Goal: Task Accomplishment & Management: Complete application form

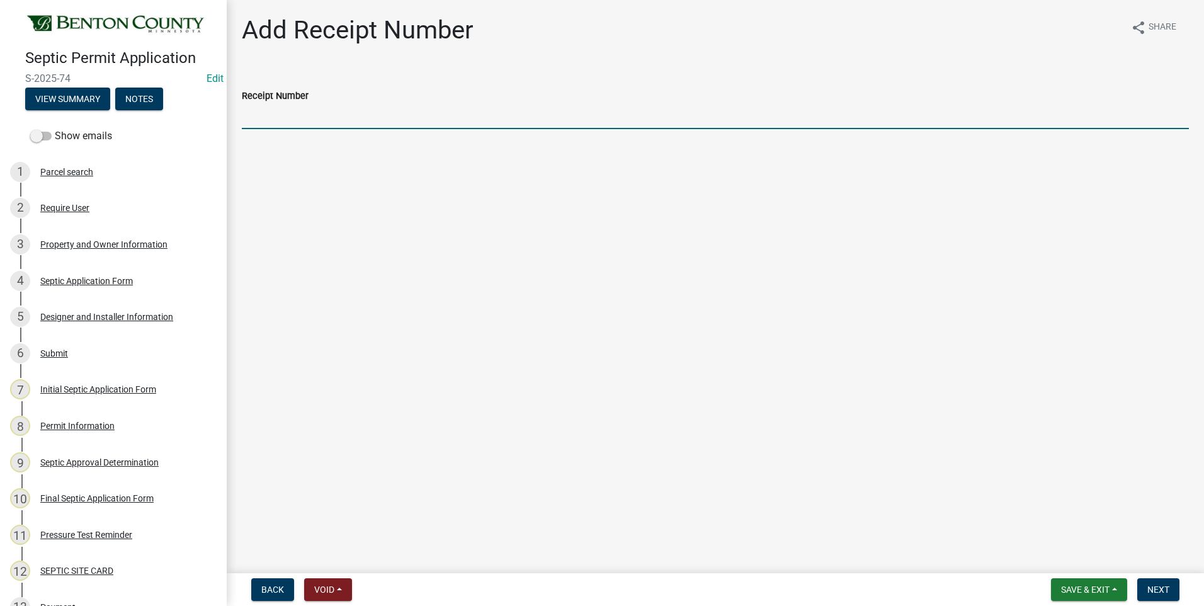
click at [309, 118] on input "Receipt Number" at bounding box center [715, 116] width 947 height 26
type input "Online"
click at [1156, 588] on span "Next" at bounding box center [1159, 590] width 22 height 10
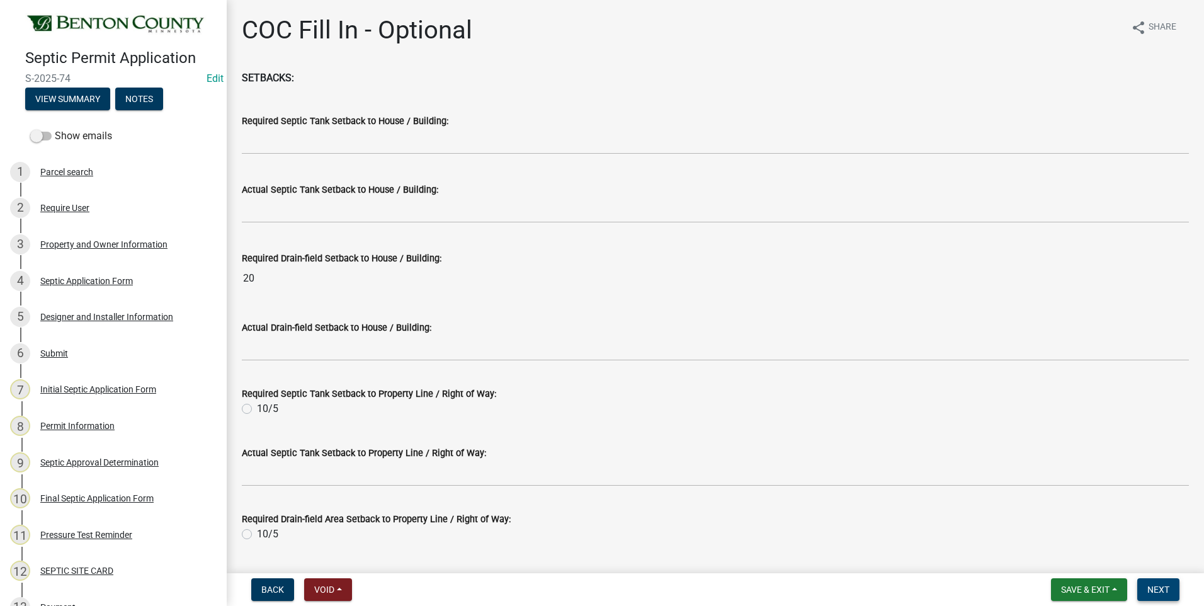
click at [1152, 590] on span "Next" at bounding box center [1159, 590] width 22 height 10
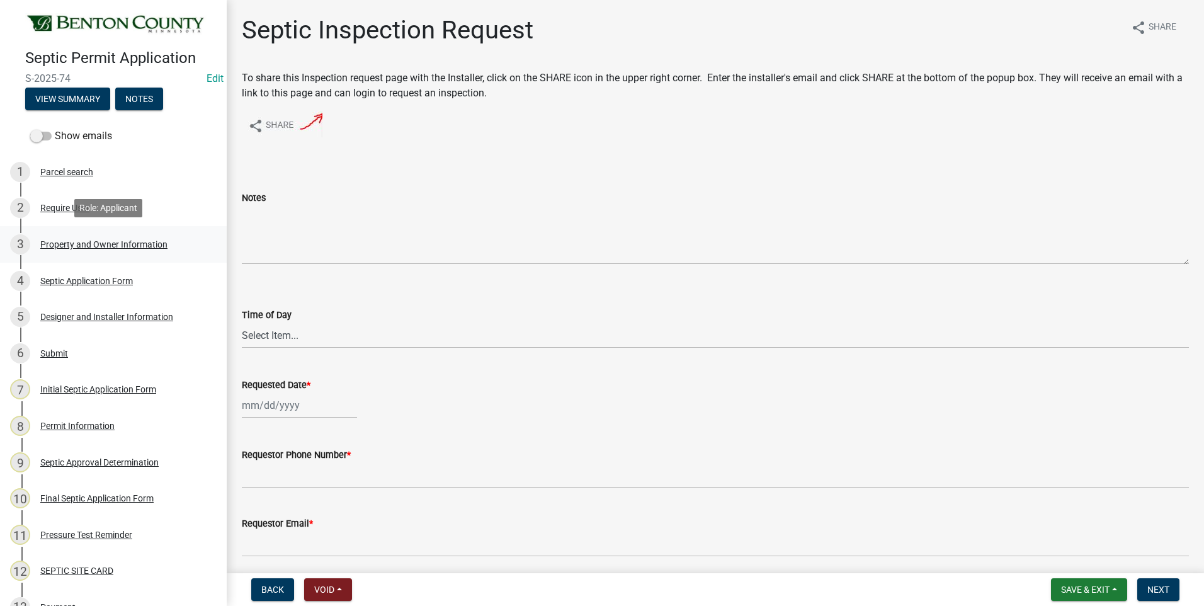
click at [91, 244] on div "Property and Owner Information" at bounding box center [103, 244] width 127 height 9
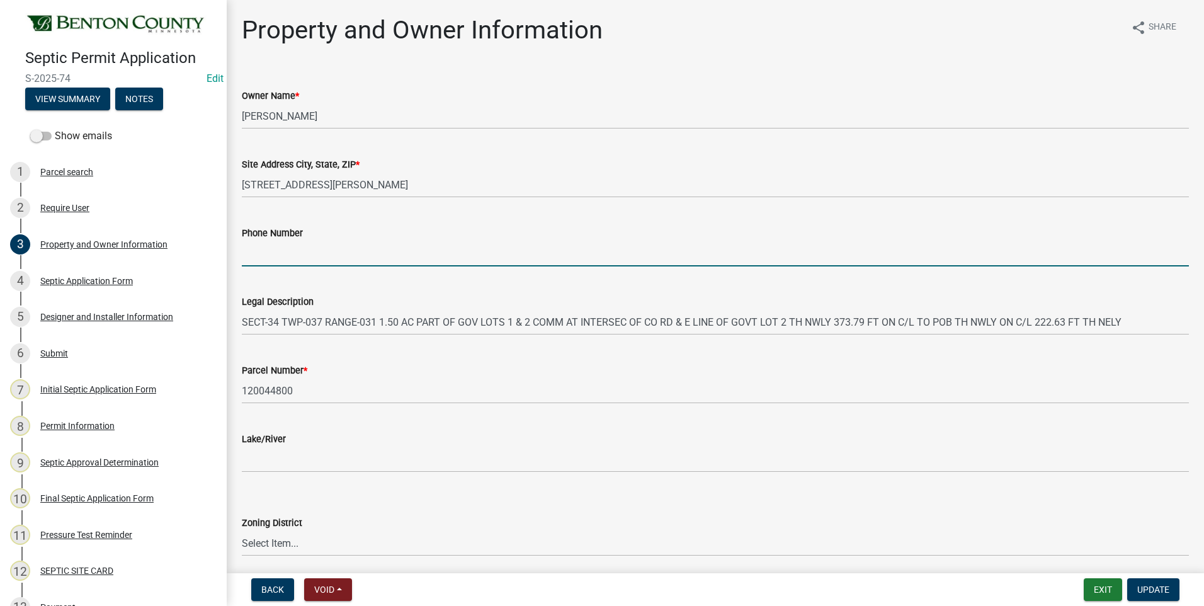
click at [343, 258] on input "Phone Number" at bounding box center [715, 254] width 947 height 26
type input "612-363-9299"
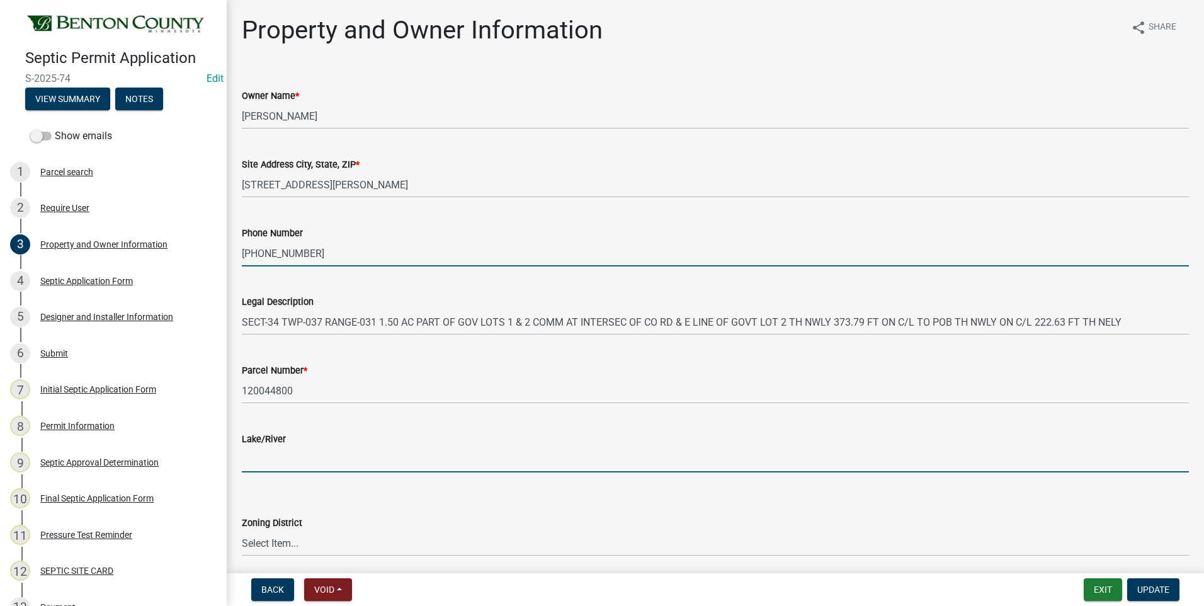
click at [284, 460] on input "Lake/River" at bounding box center [715, 460] width 947 height 26
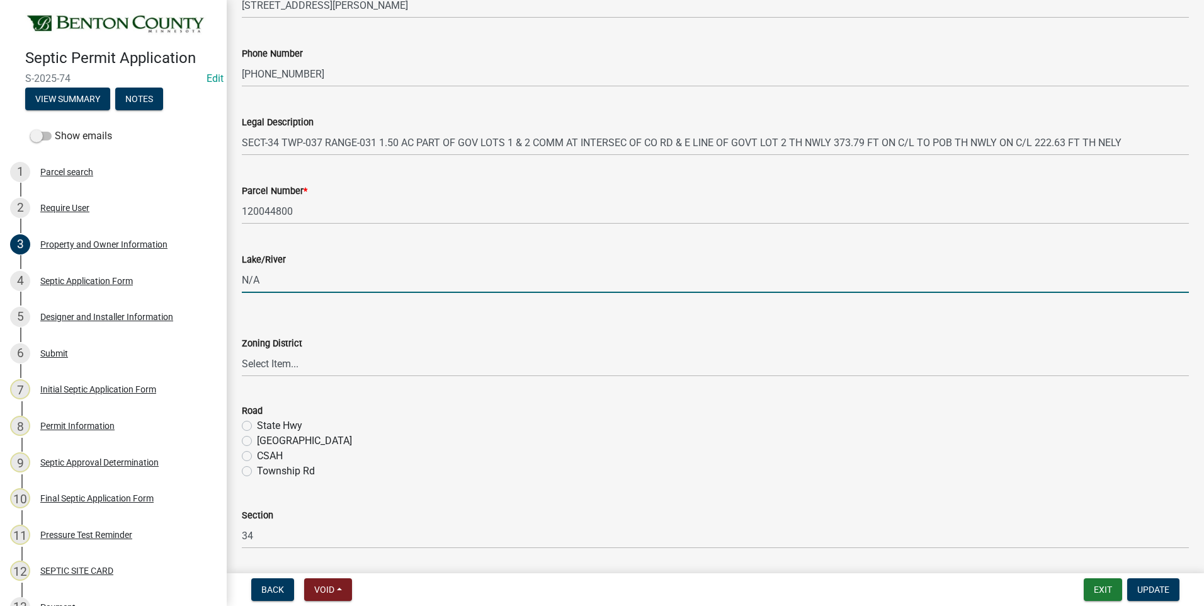
scroll to position [189, 0]
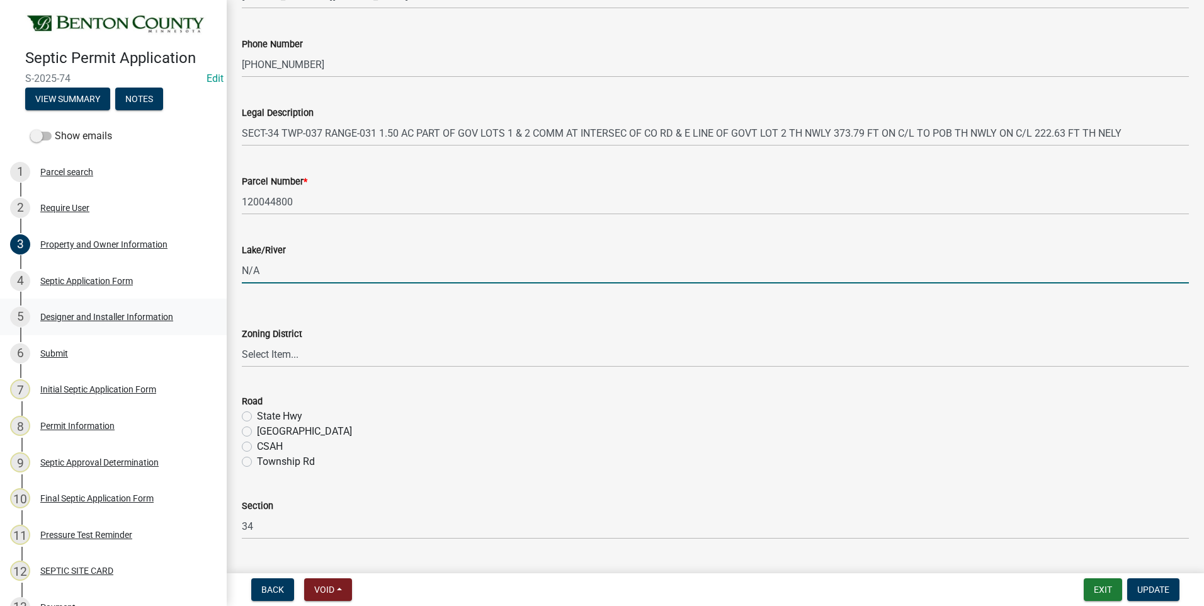
type input "N/A"
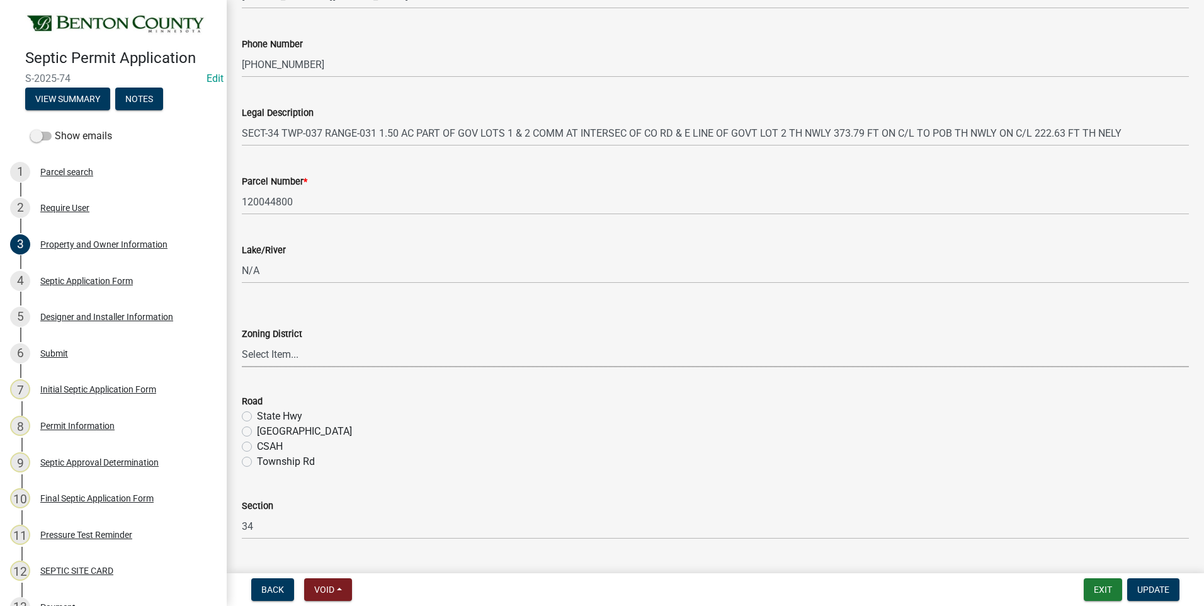
click at [267, 361] on select "Select Item... AG RA RES BUS IND ANNEX CITY" at bounding box center [715, 354] width 947 height 26
click at [242, 341] on select "Select Item... AG RA RES BUS IND ANNEX CITY" at bounding box center [715, 354] width 947 height 26
select select "1b7077f2-3b21-4ca0-a6e4-aec9c8776c0c"
click at [257, 464] on label "Township Rd" at bounding box center [286, 461] width 58 height 15
click at [257, 462] on input "Township Rd" at bounding box center [261, 458] width 8 height 8
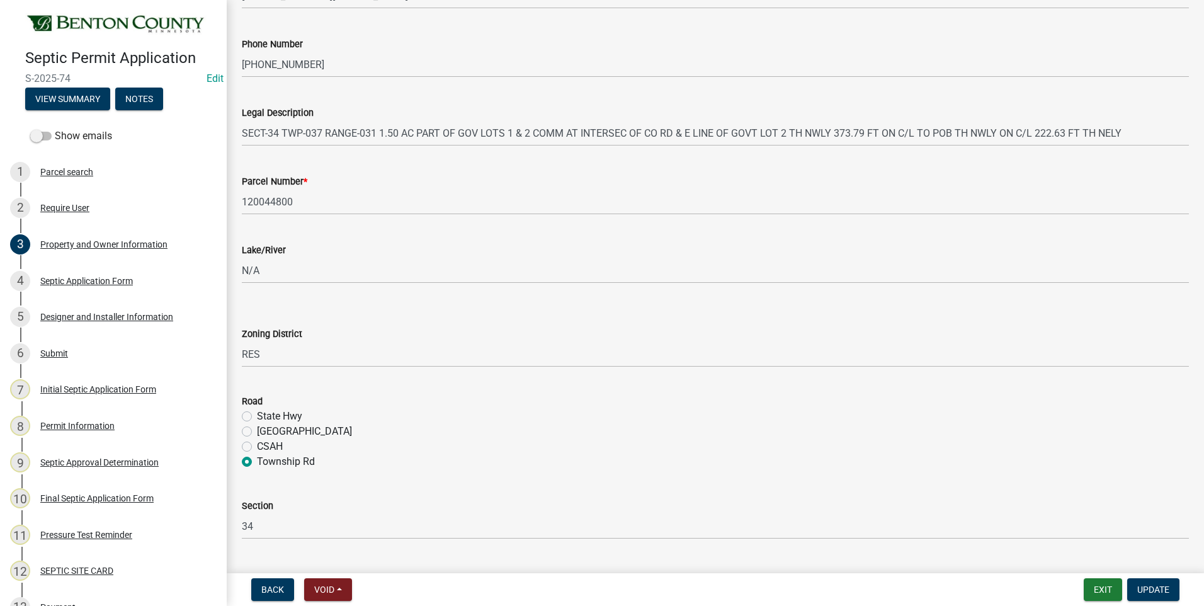
radio input "true"
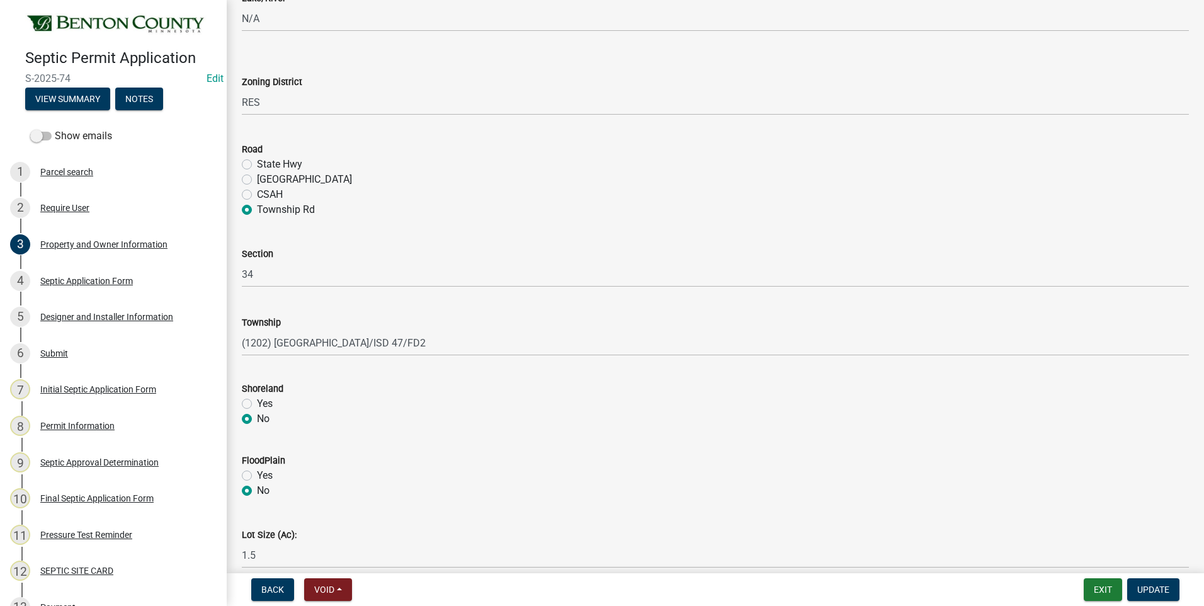
scroll to position [500, 0]
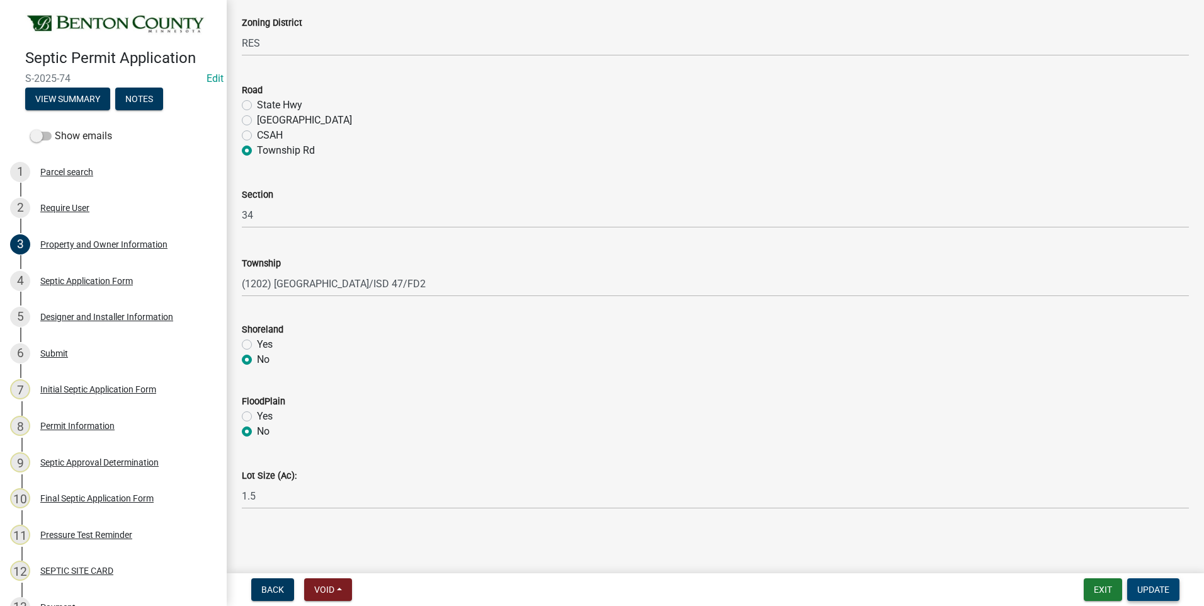
click at [1153, 589] on span "Update" at bounding box center [1154, 590] width 32 height 10
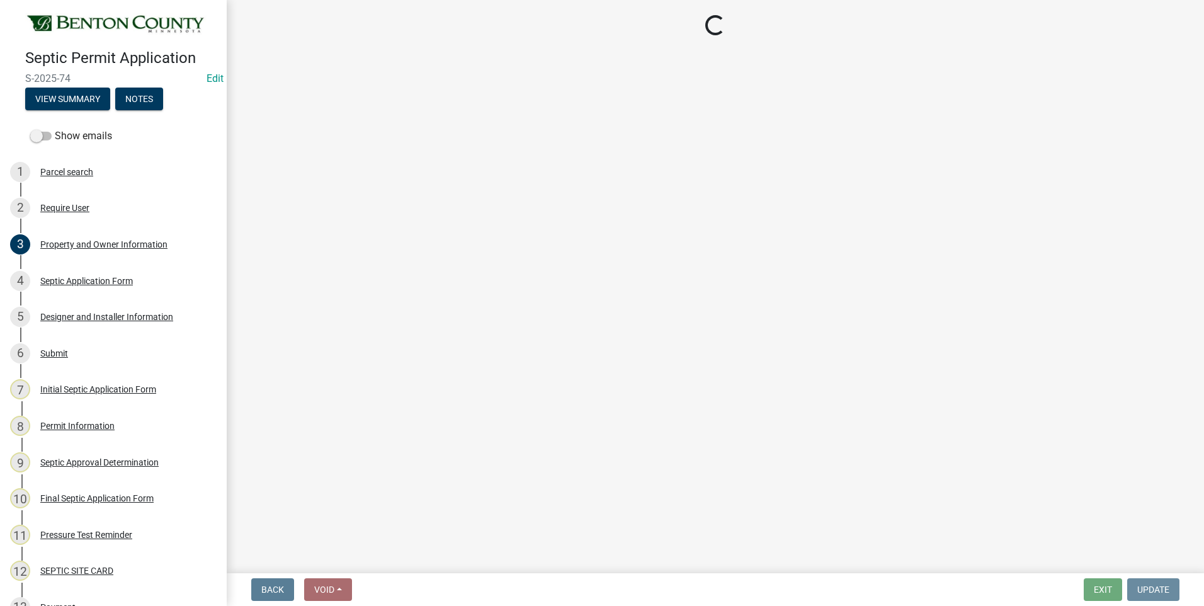
scroll to position [0, 0]
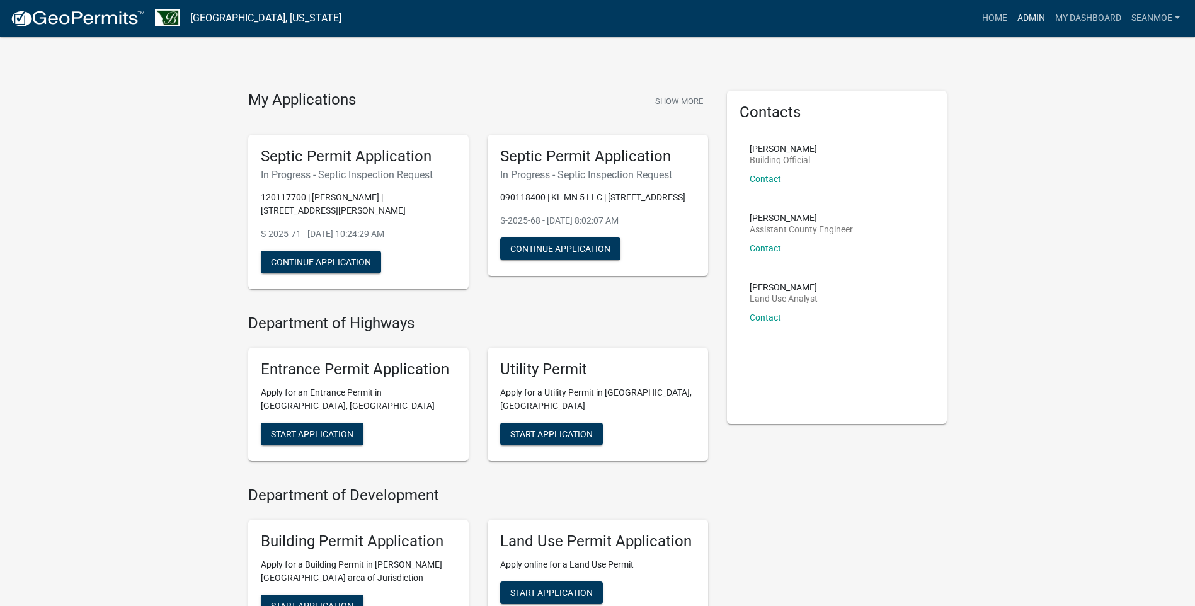
click at [1029, 16] on link "Admin" at bounding box center [1031, 18] width 38 height 24
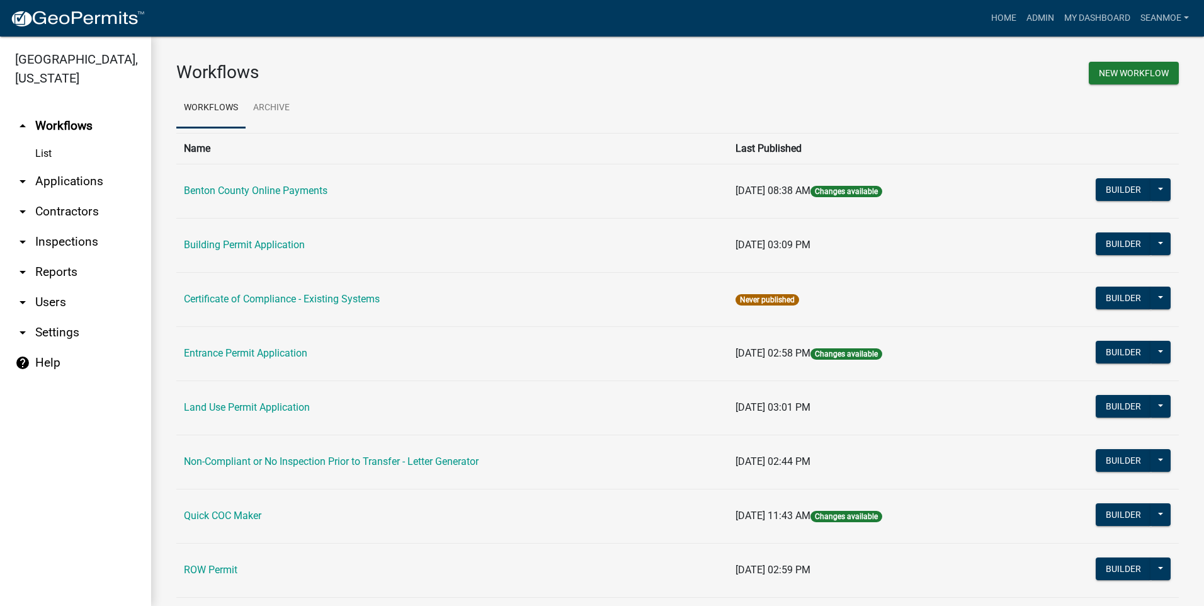
click at [67, 179] on link "arrow_drop_down Applications" at bounding box center [75, 181] width 151 height 30
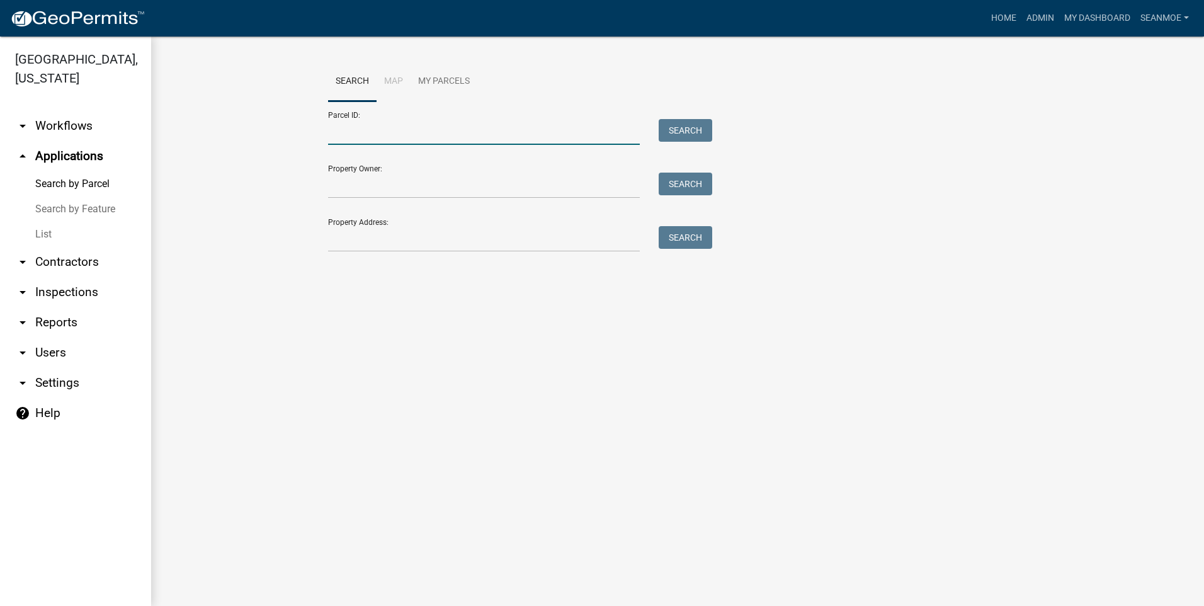
click at [372, 133] on input "Parcel ID:" at bounding box center [484, 132] width 312 height 26
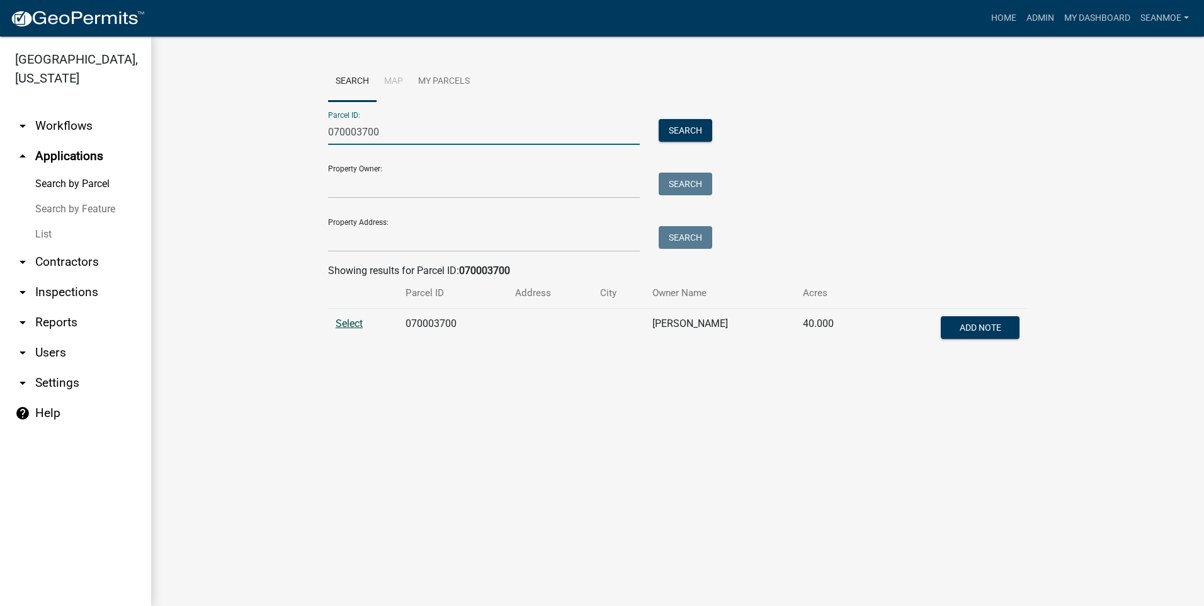
type input "070003700"
click at [338, 324] on span "Select" at bounding box center [349, 323] width 27 height 12
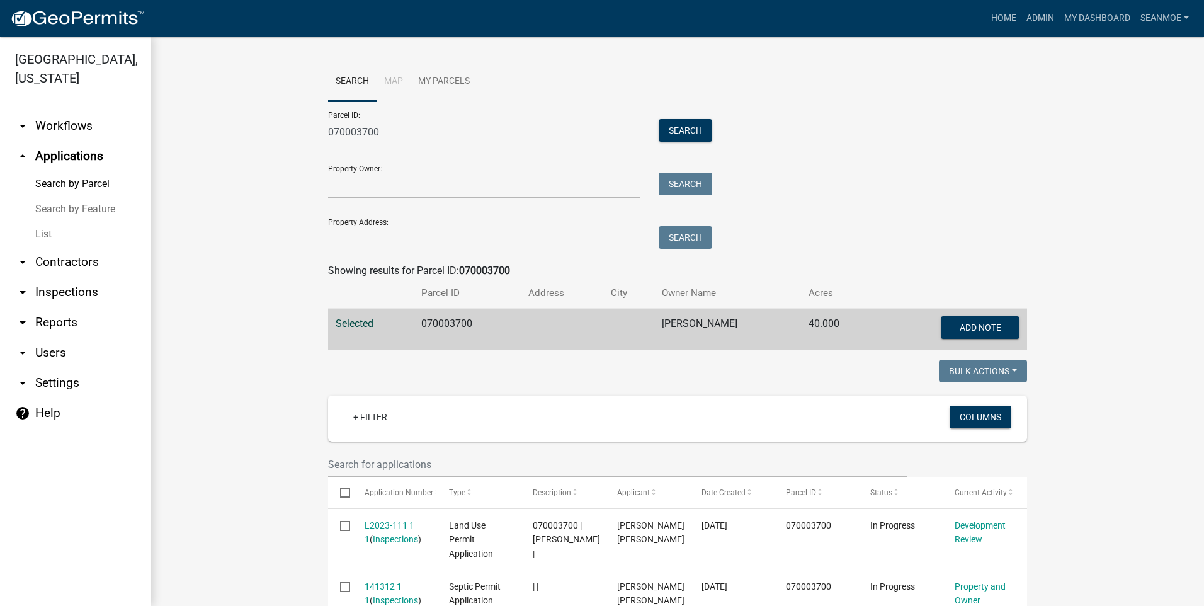
scroll to position [148, 0]
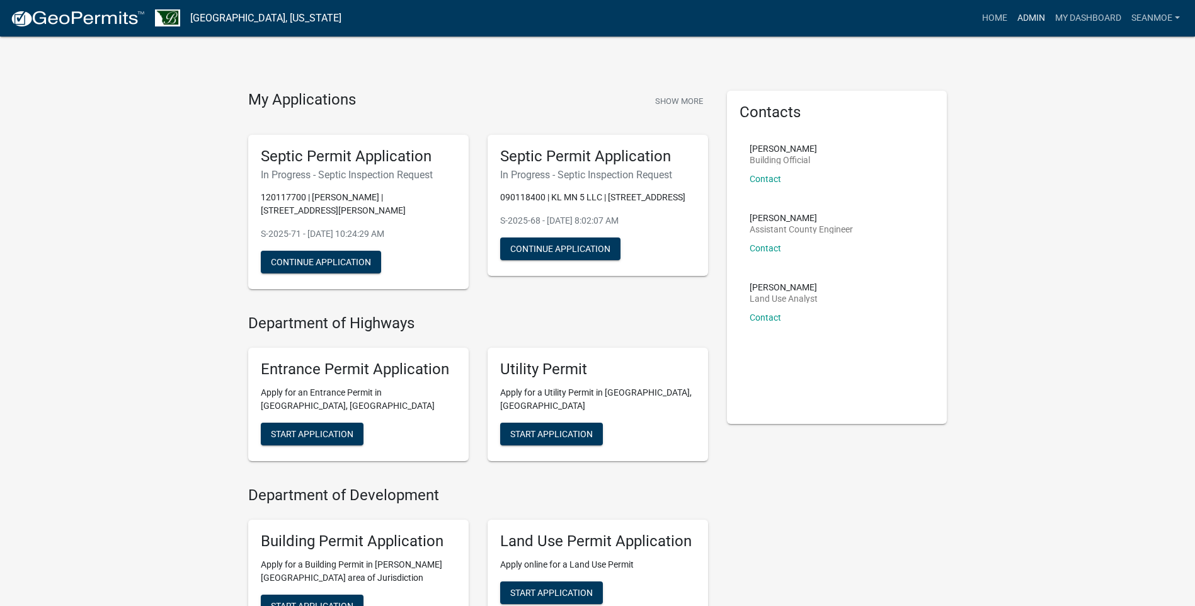
click at [1036, 17] on link "Admin" at bounding box center [1031, 18] width 38 height 24
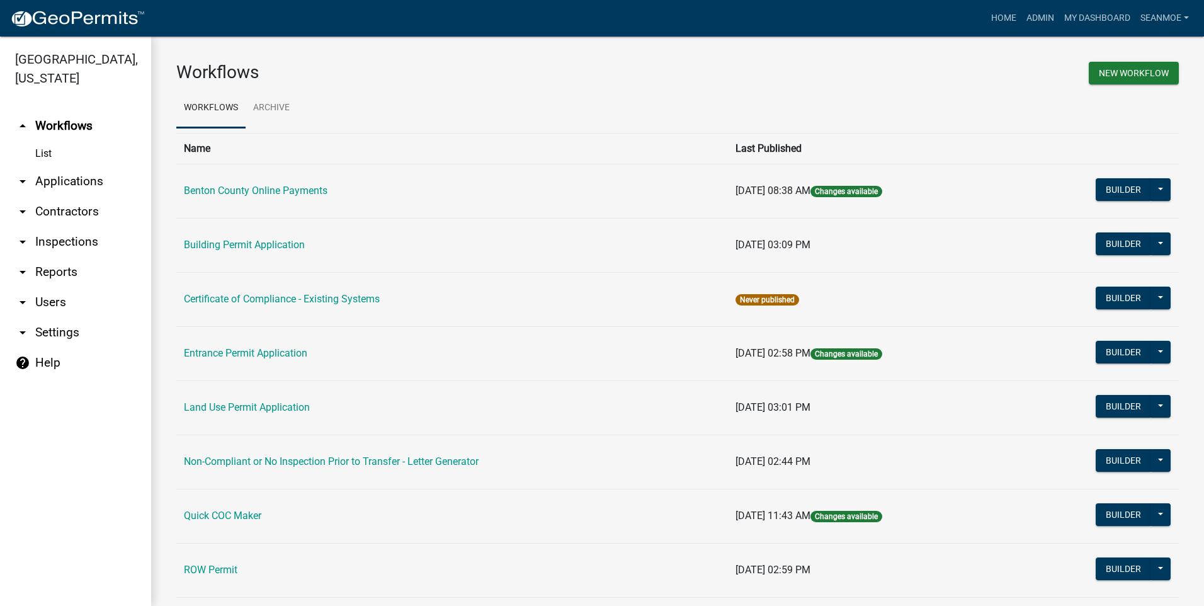
click at [74, 178] on link "arrow_drop_down Applications" at bounding box center [75, 181] width 151 height 30
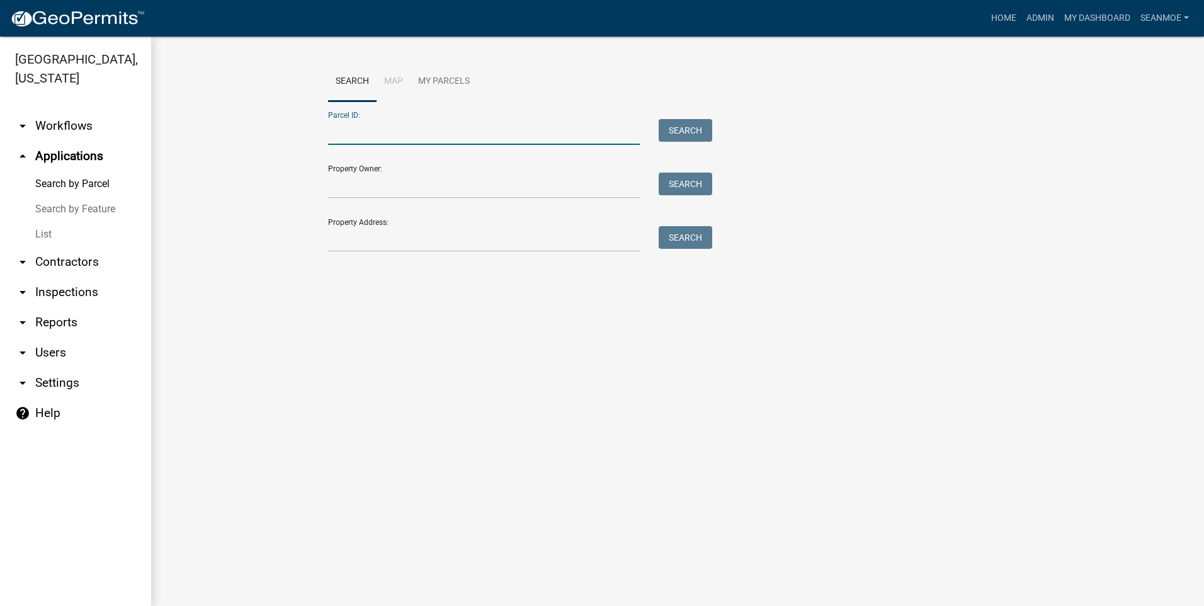
click at [363, 134] on input "Parcel ID:" at bounding box center [484, 132] width 312 height 26
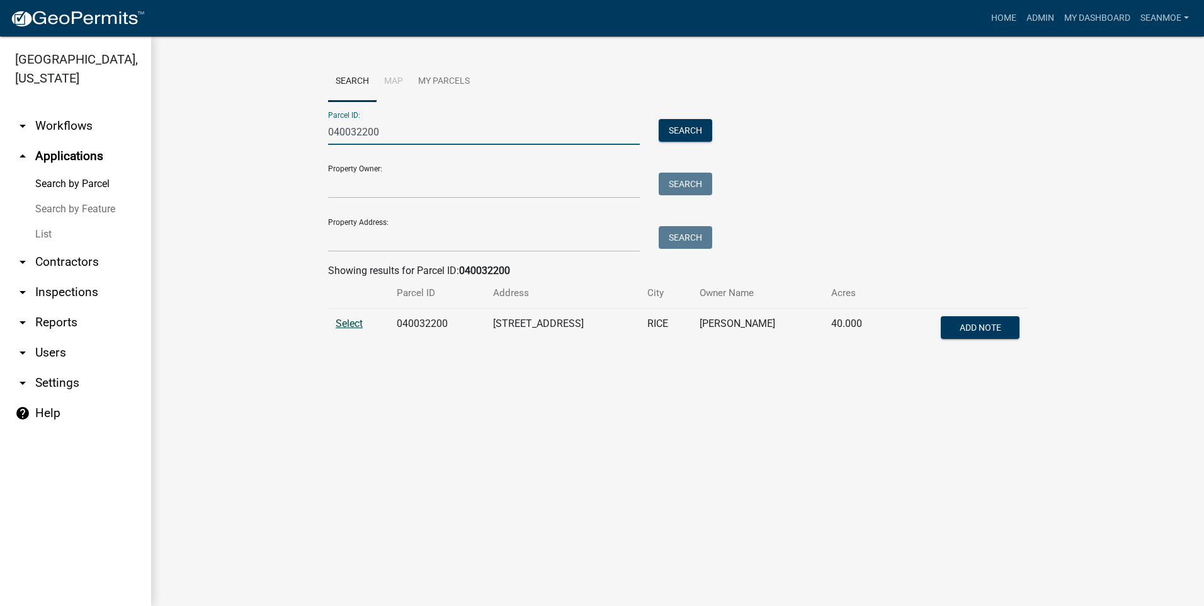
type input "040032200"
click at [346, 324] on span "Select" at bounding box center [349, 323] width 27 height 12
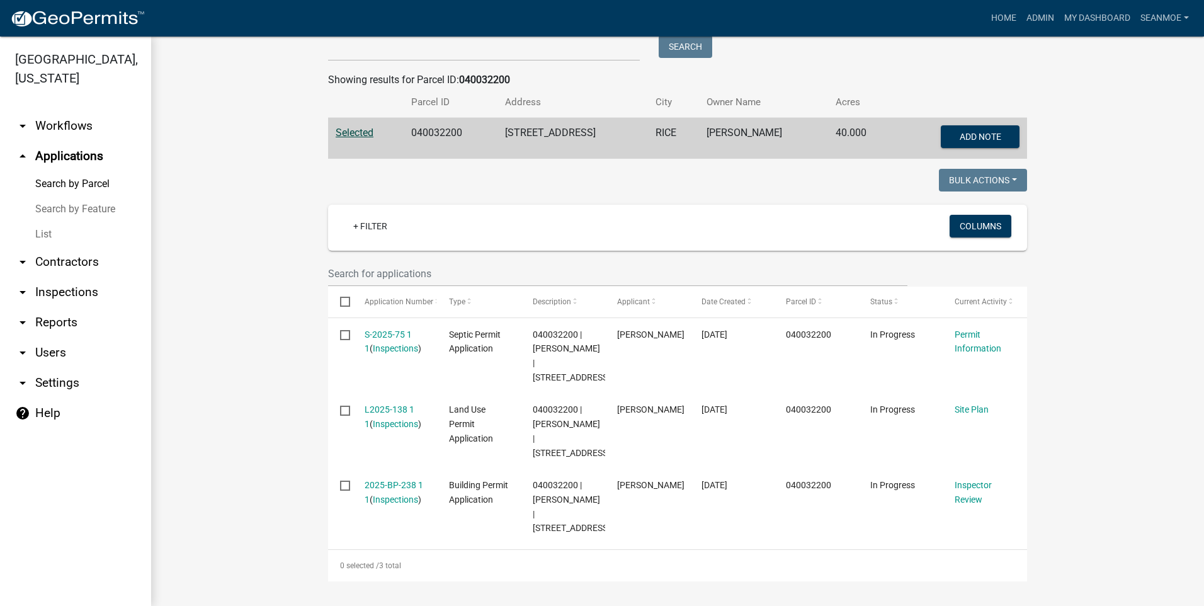
scroll to position [234, 0]
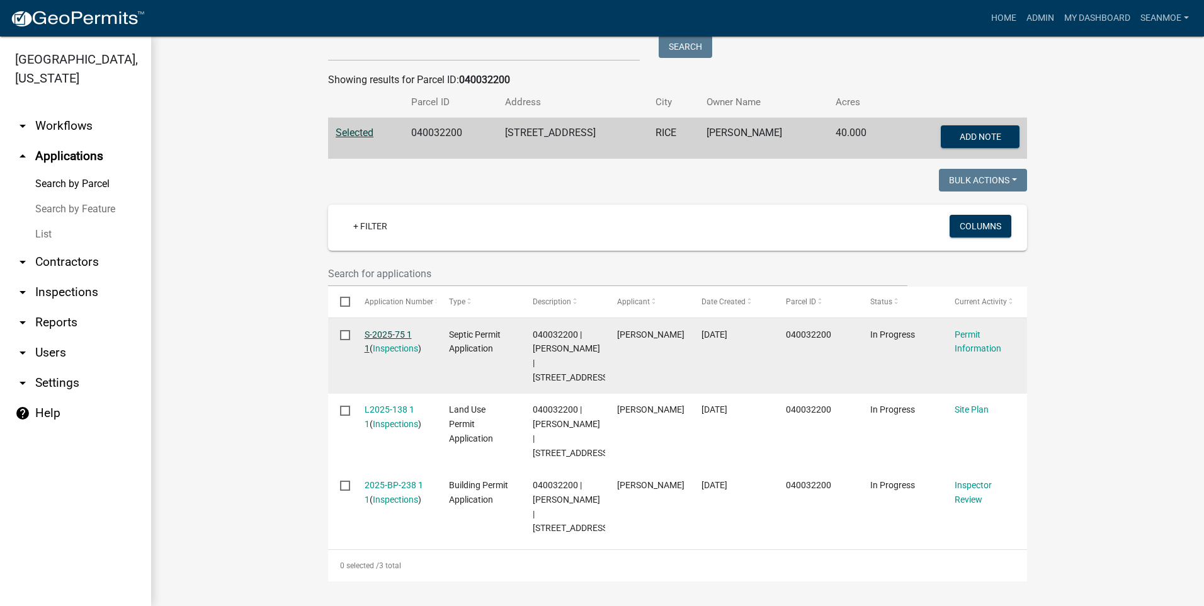
click at [374, 329] on link "S-2025-75 1 1" at bounding box center [388, 341] width 47 height 25
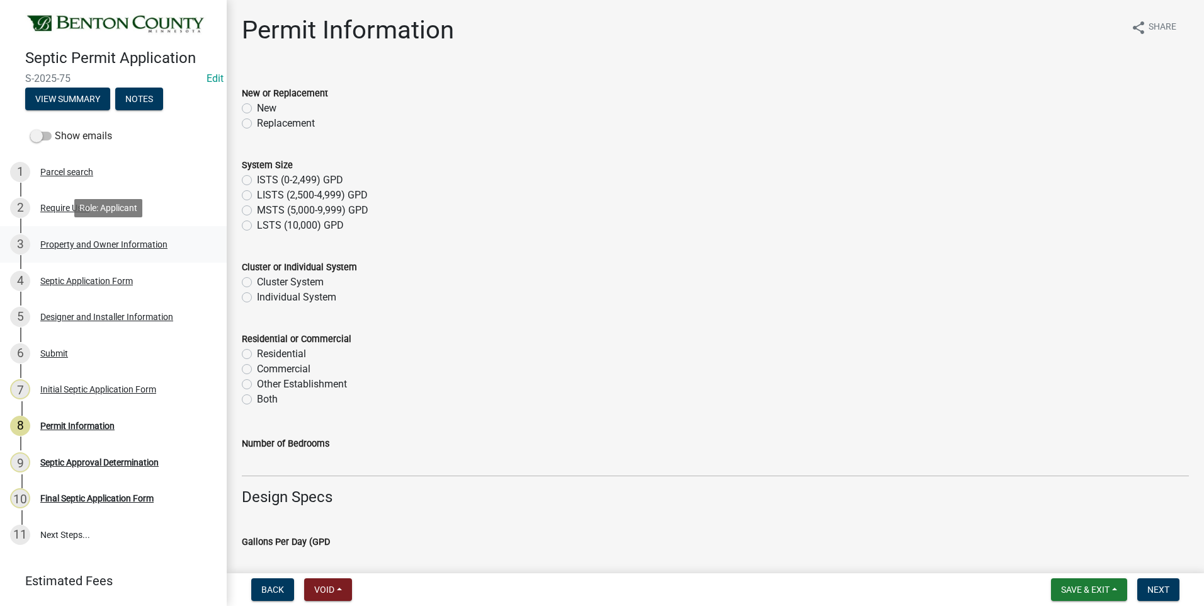
click at [64, 242] on div "Property and Owner Information" at bounding box center [103, 244] width 127 height 9
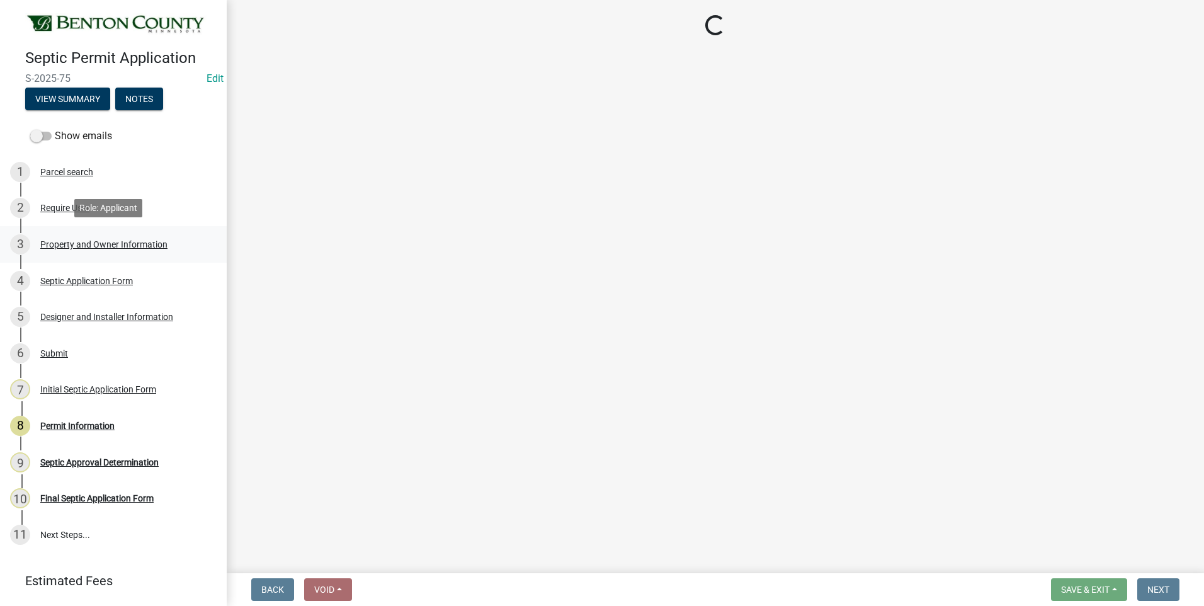
select select "3dace726-2193-4b77-872b-2fbbc186c502"
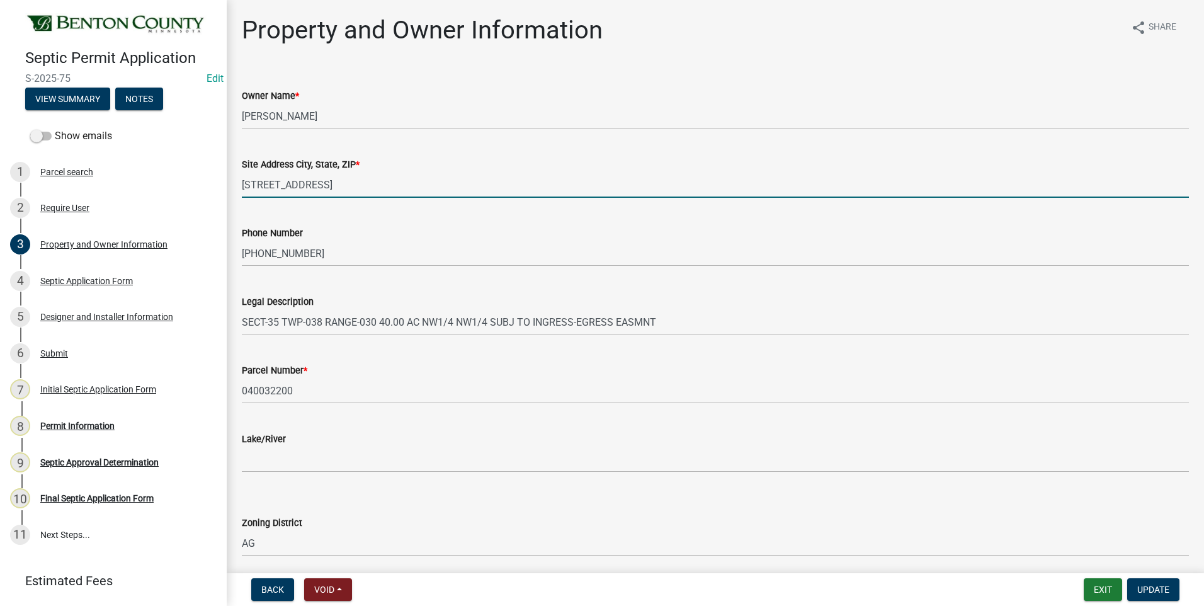
click at [402, 193] on input "[STREET_ADDRESS]" at bounding box center [715, 185] width 947 height 26
click at [384, 185] on input "[STREET_ADDRESS]" at bounding box center [715, 185] width 947 height 26
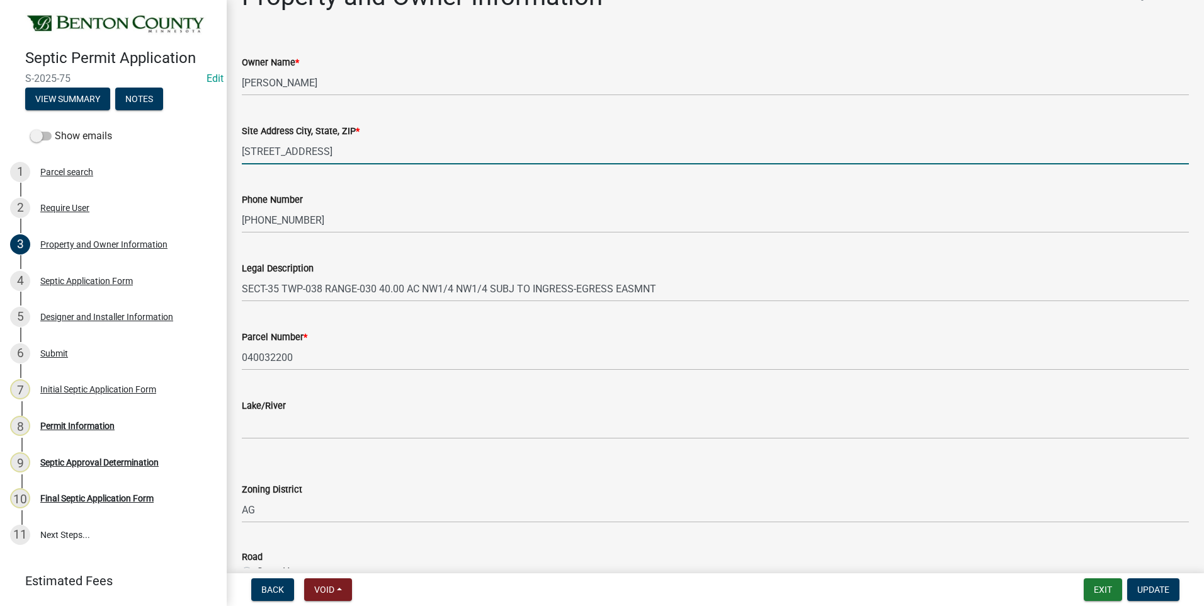
scroll to position [63, 0]
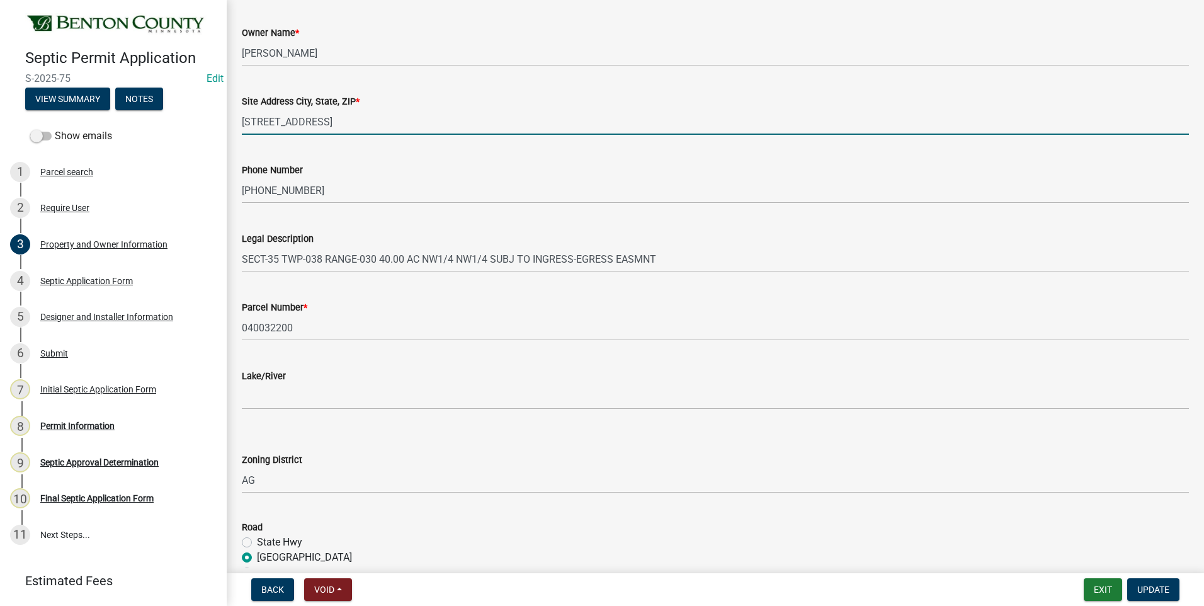
type input "12460 55TH AVE NE RICE MN 56367"
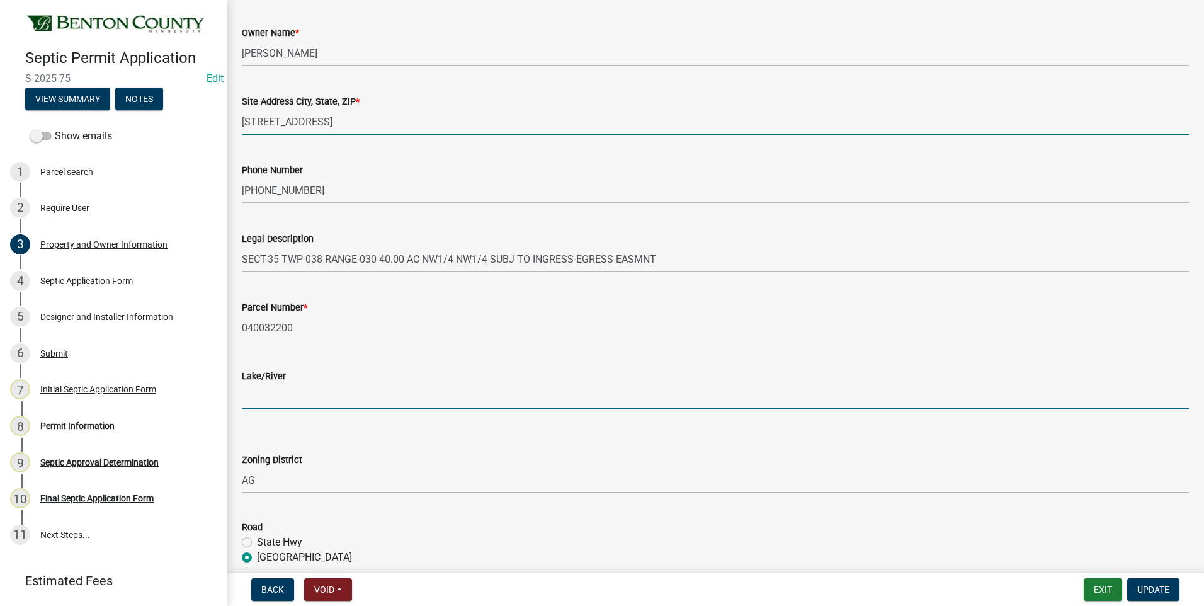
click at [287, 400] on input "Lake/River" at bounding box center [715, 397] width 947 height 26
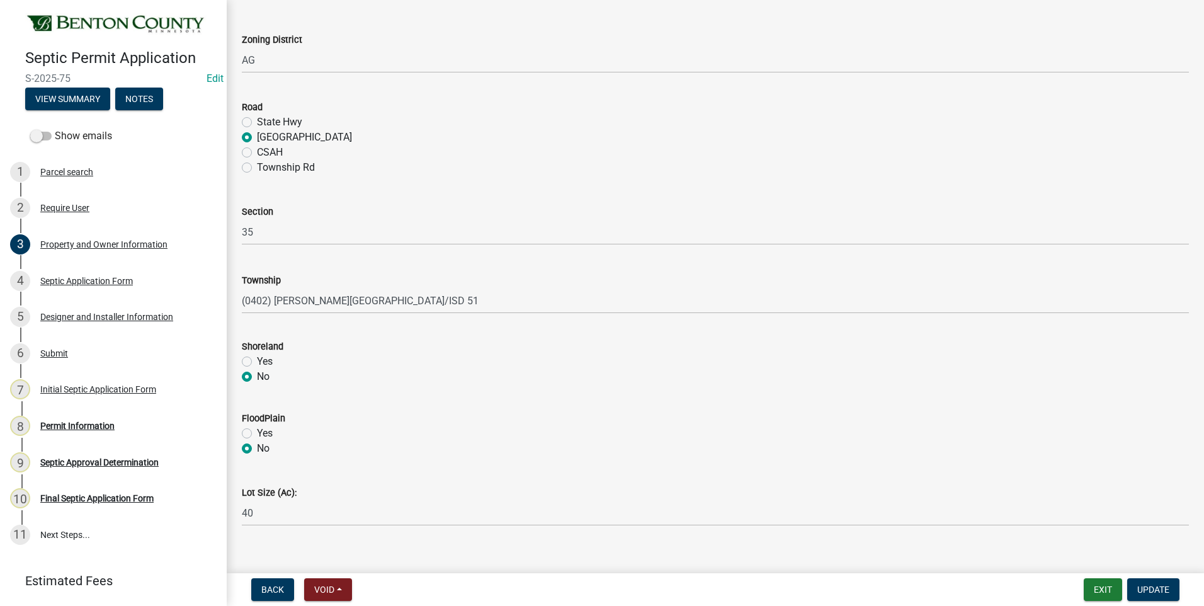
scroll to position [500, 0]
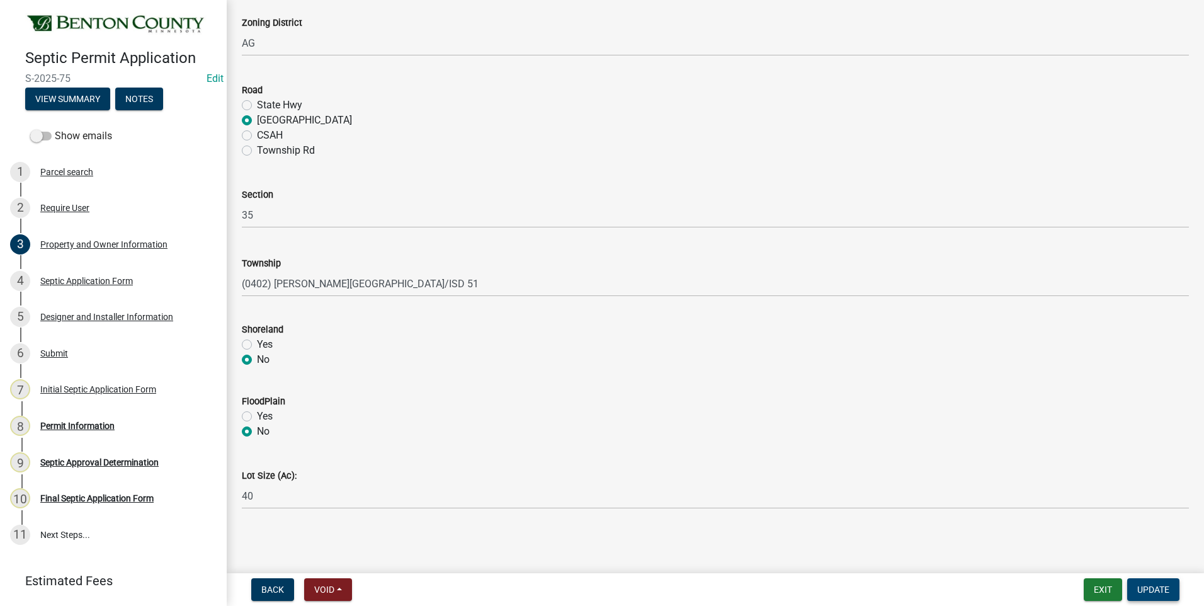
type input "N/A"
click at [1156, 589] on span "Update" at bounding box center [1154, 590] width 32 height 10
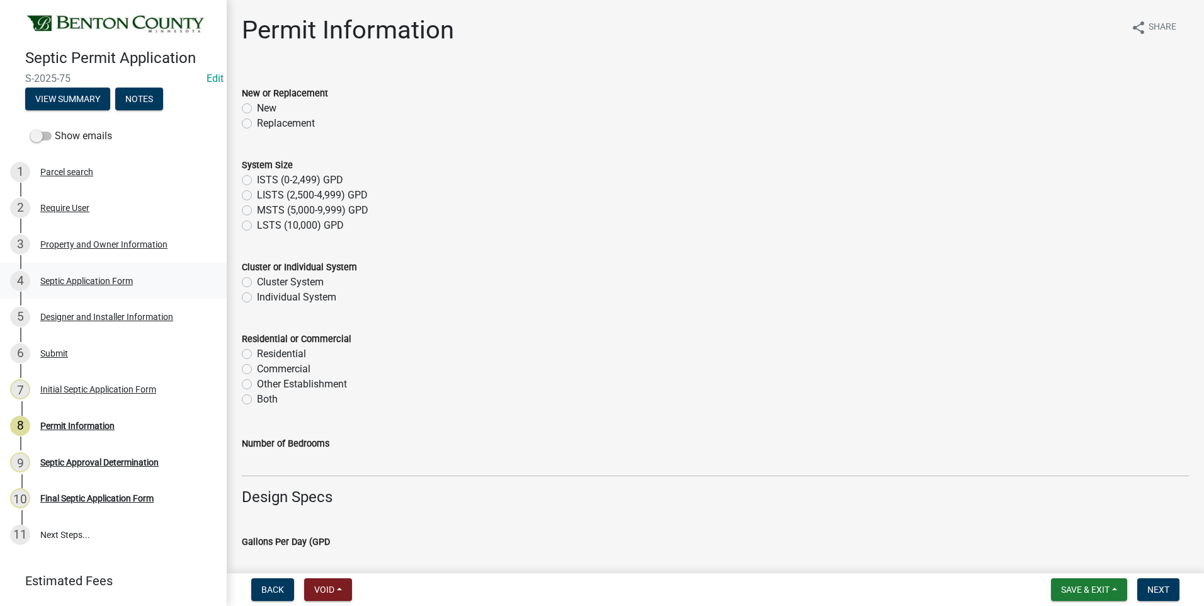
click at [83, 277] on div "Septic Application Form" at bounding box center [86, 281] width 93 height 9
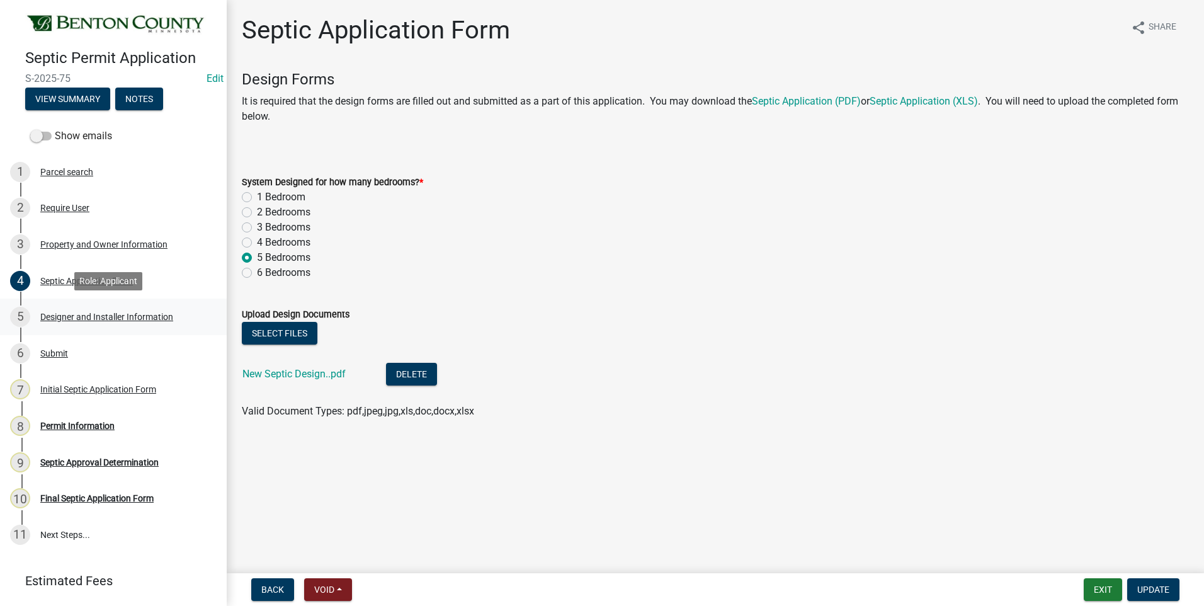
click at [58, 316] on div "Designer and Installer Information" at bounding box center [106, 316] width 133 height 9
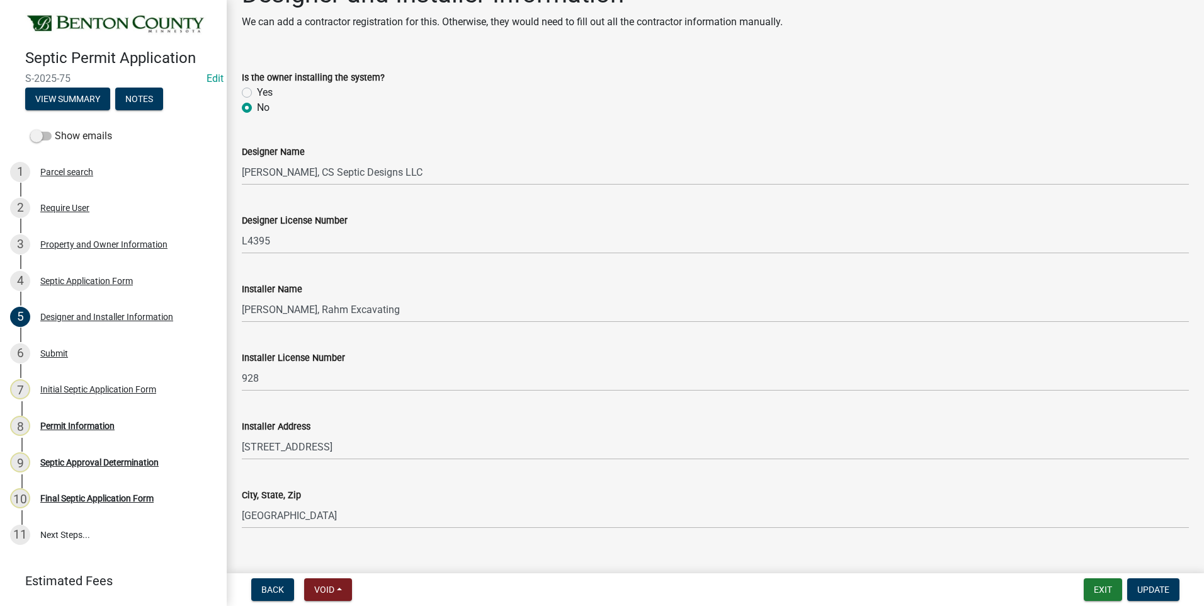
scroll to position [55, 0]
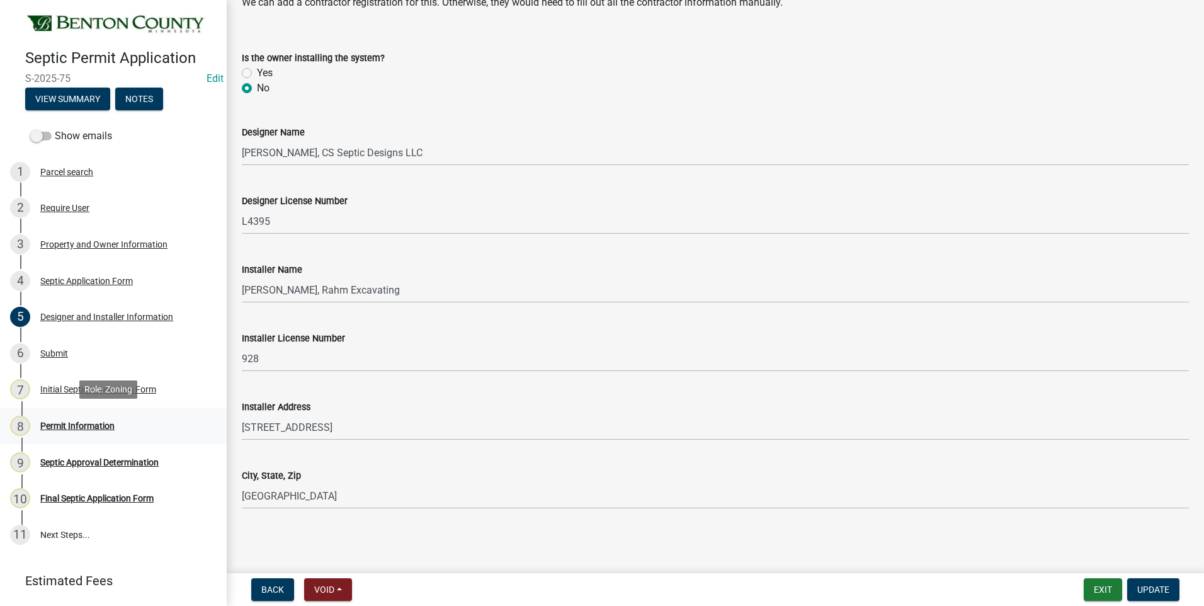
click at [79, 426] on div "Permit Information" at bounding box center [77, 425] width 74 height 9
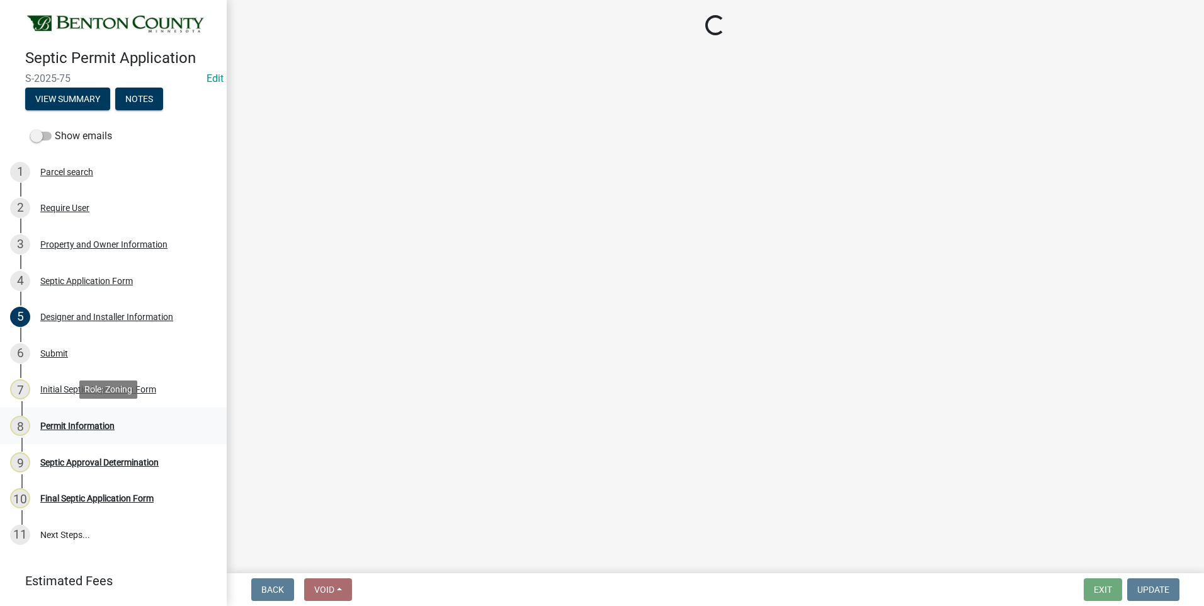
scroll to position [0, 0]
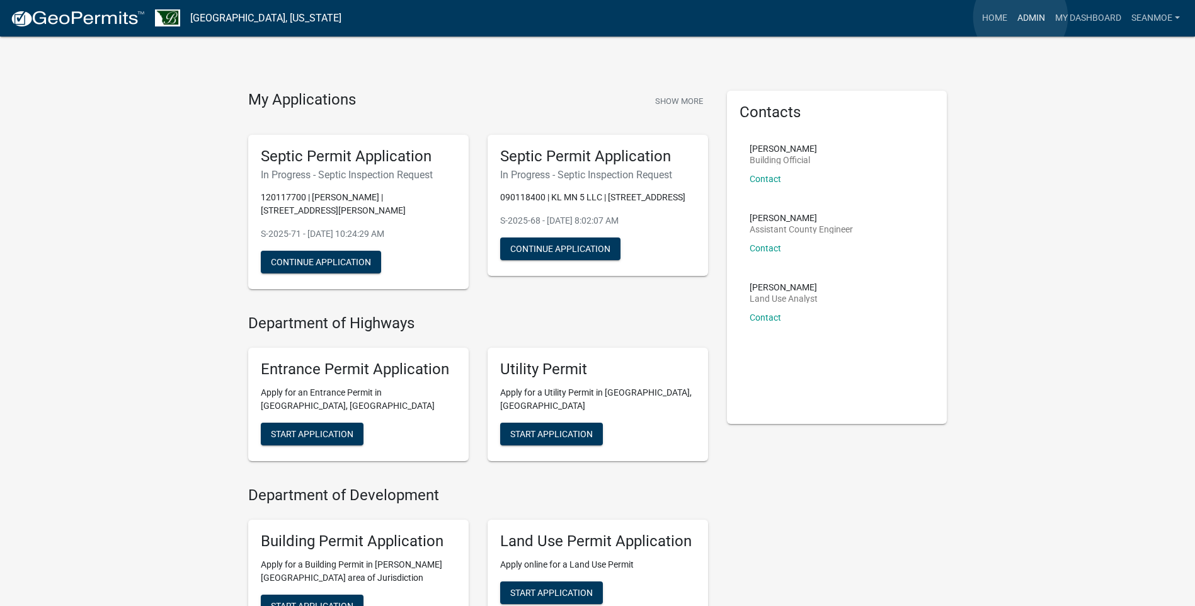
click at [1021, 17] on link "Admin" at bounding box center [1031, 18] width 38 height 24
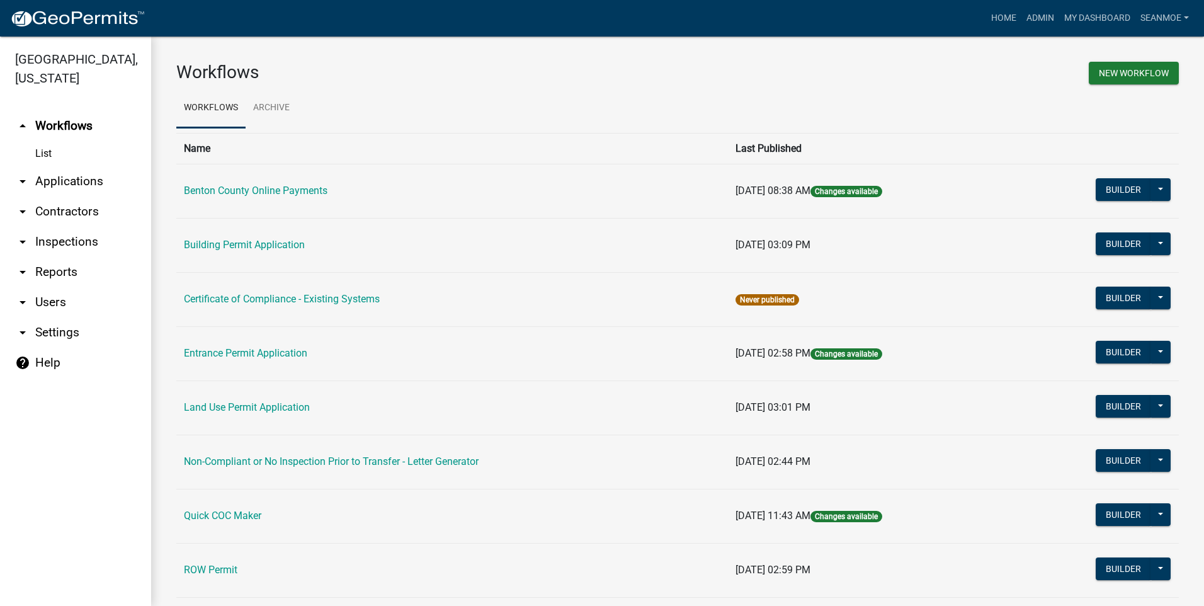
click at [74, 180] on link "arrow_drop_down Applications" at bounding box center [75, 181] width 151 height 30
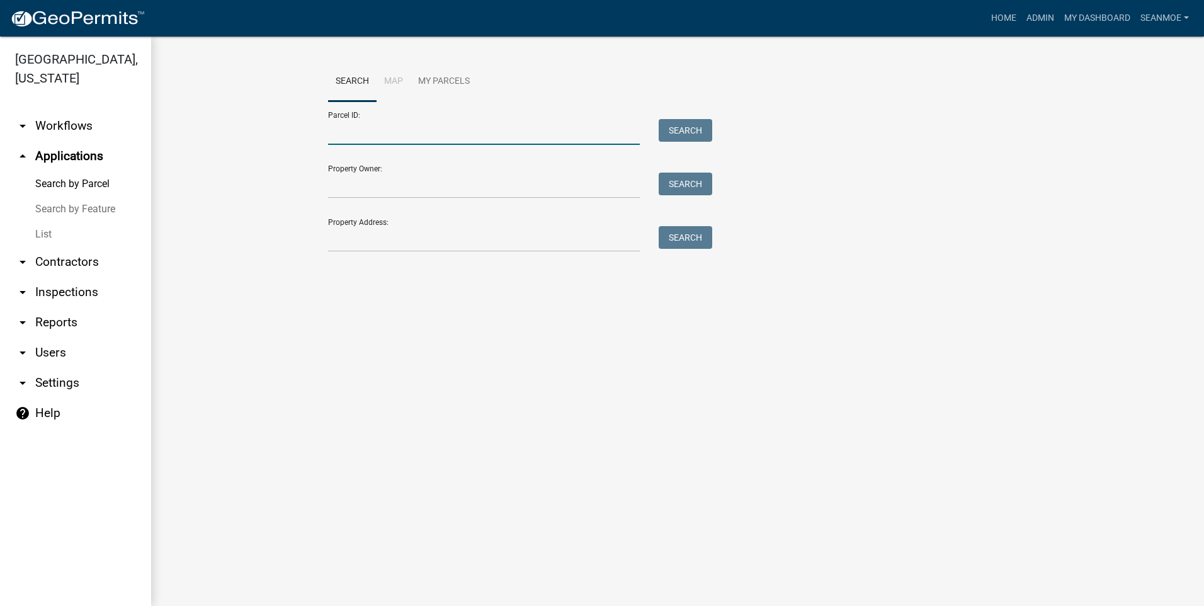
click at [404, 139] on input "Parcel ID:" at bounding box center [484, 132] width 312 height 26
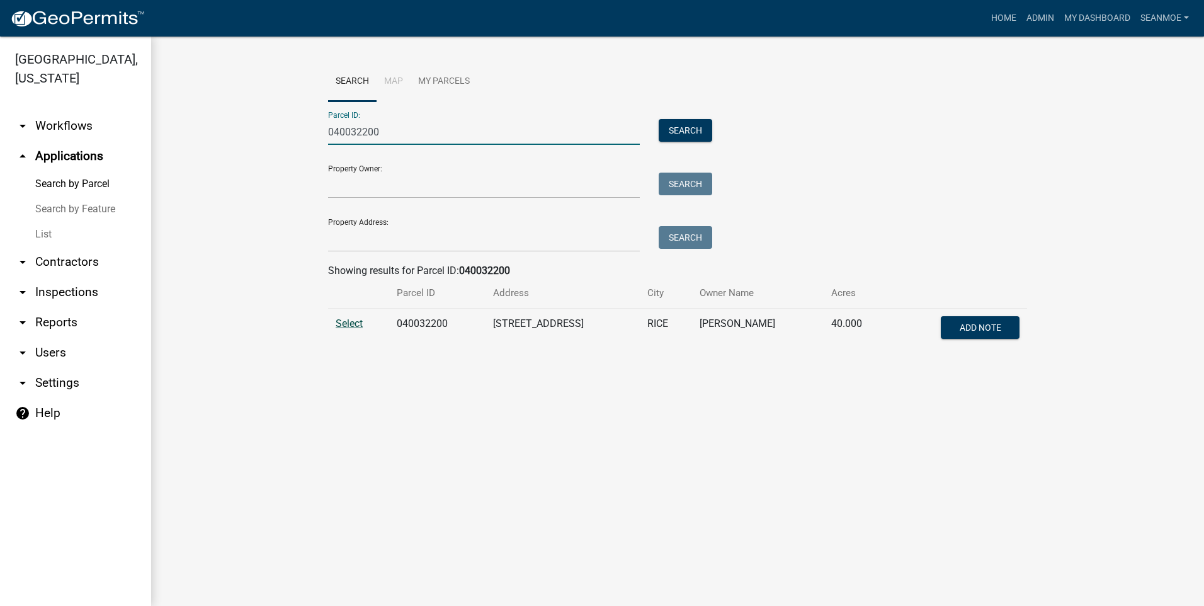
type input "040032200"
click at [357, 324] on span "Select" at bounding box center [349, 323] width 27 height 12
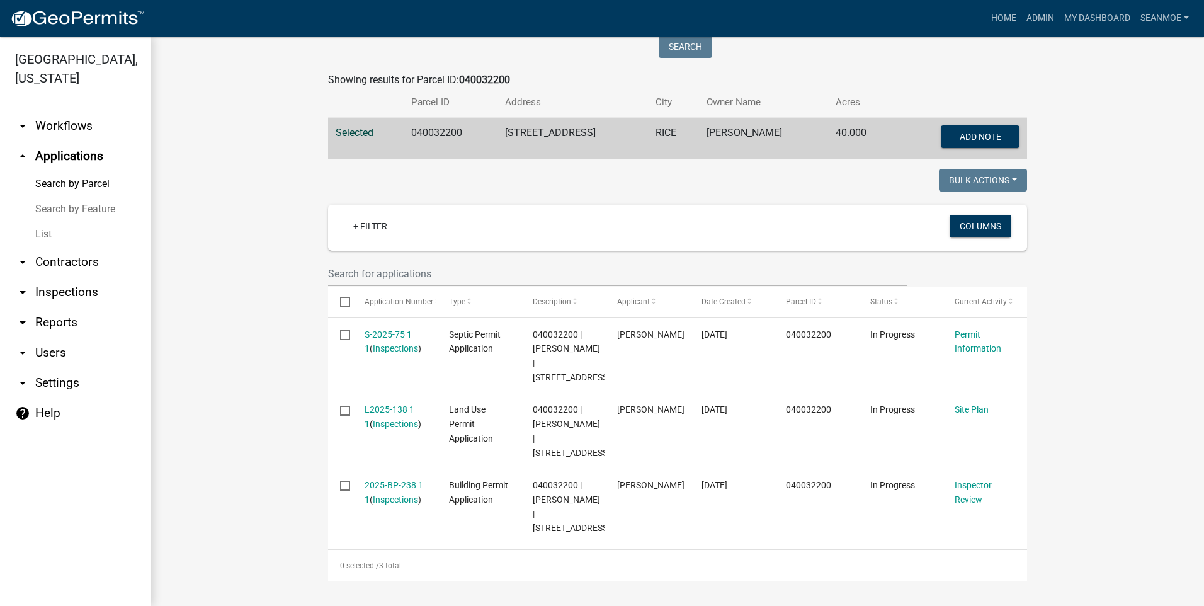
scroll to position [248, 0]
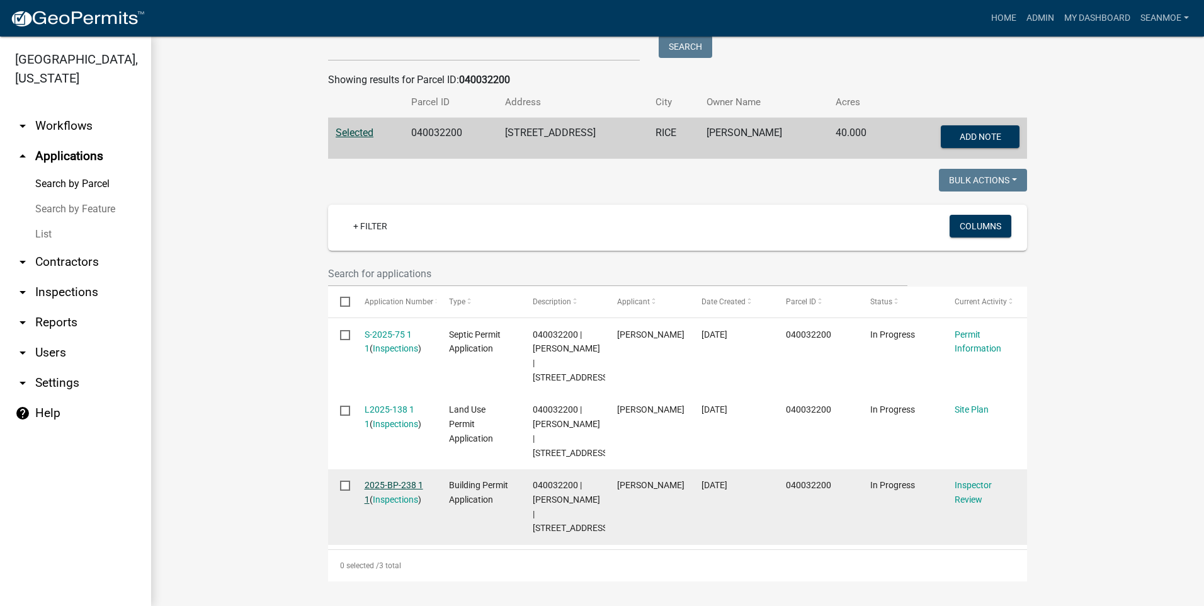
click at [404, 480] on link "2025-BP-238 1 1" at bounding box center [394, 492] width 59 height 25
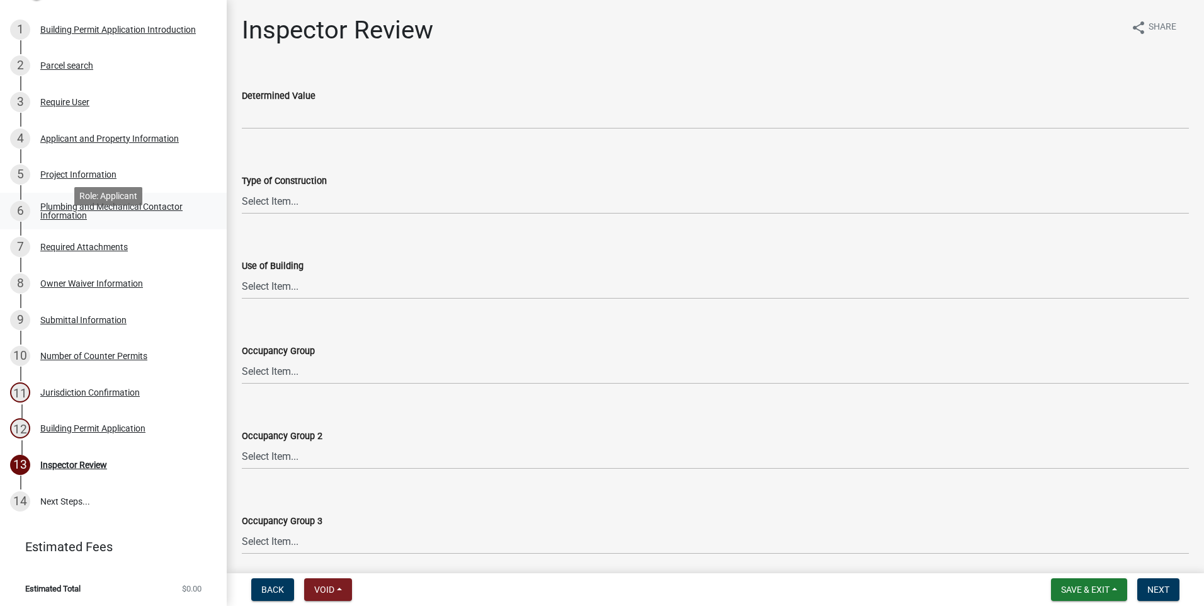
scroll to position [143, 0]
click at [91, 426] on div "Building Permit Application" at bounding box center [92, 427] width 105 height 9
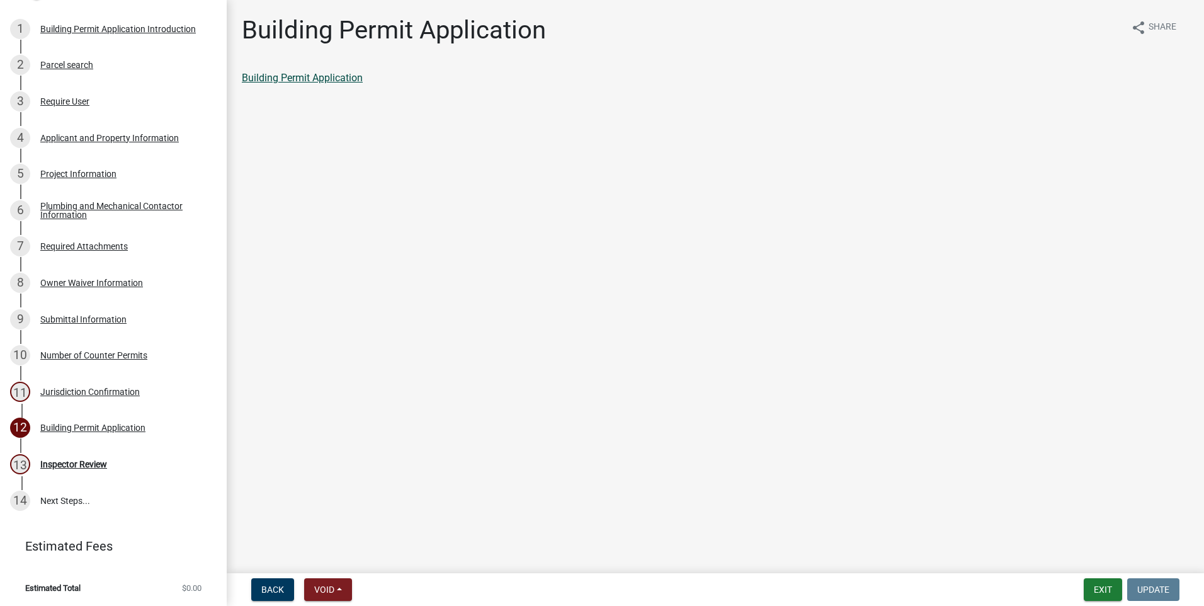
click at [333, 80] on link "Building Permit Application" at bounding box center [302, 78] width 121 height 12
click at [81, 248] on div "Required Attachments" at bounding box center [84, 246] width 88 height 9
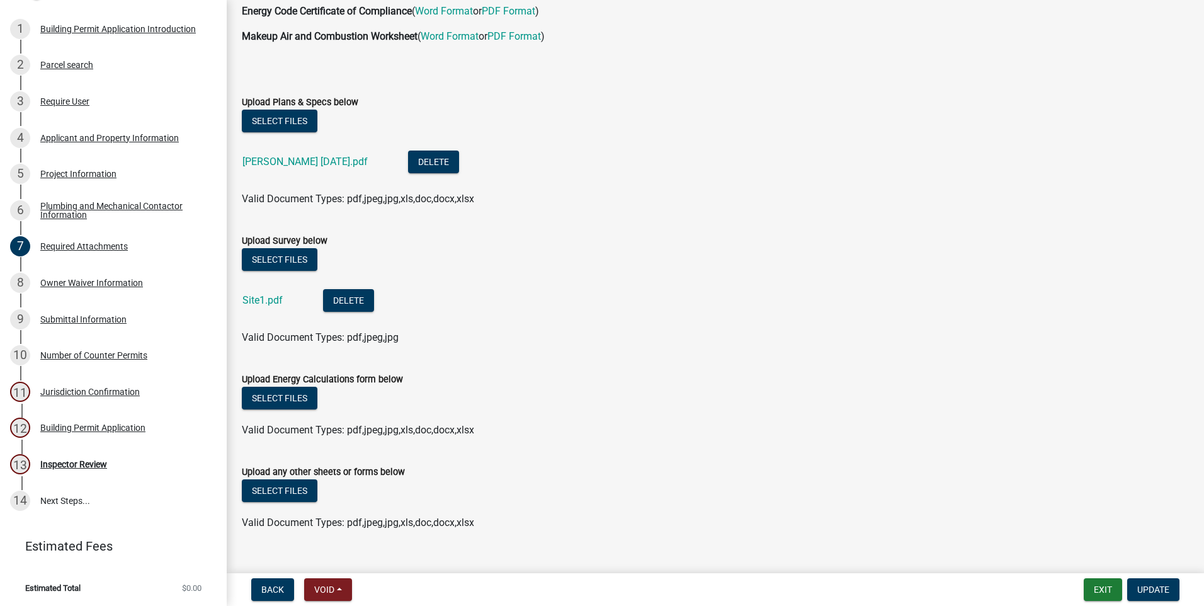
scroll to position [126, 0]
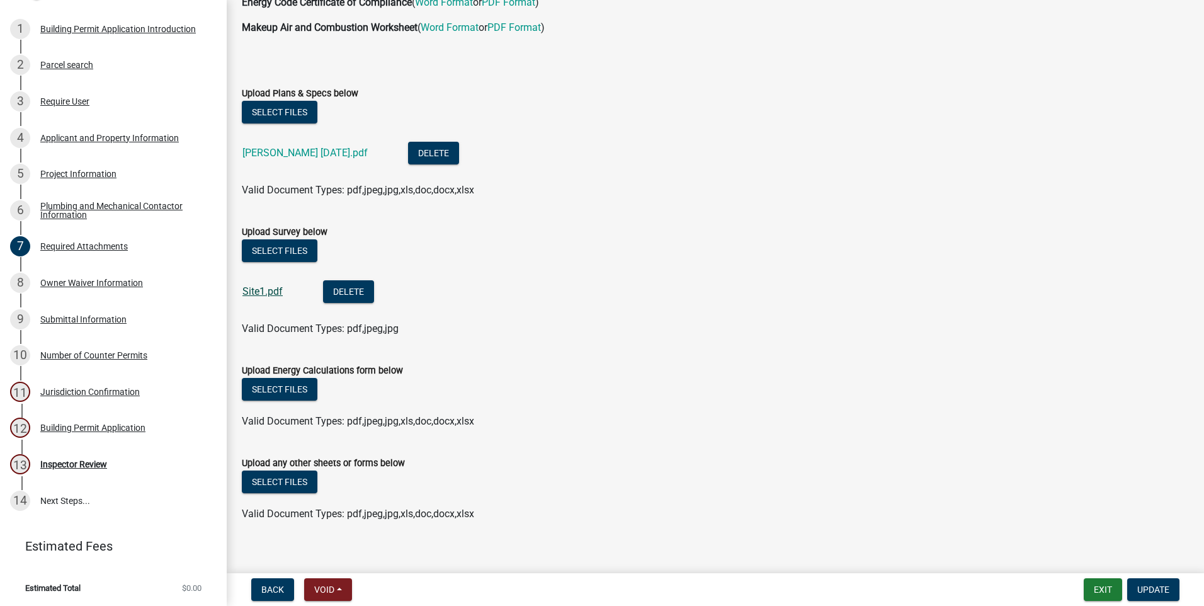
click at [258, 293] on link "Site1.pdf" at bounding box center [263, 291] width 40 height 12
click at [287, 152] on link "CD BRENNY 09.06.2024.pdf" at bounding box center [305, 153] width 125 height 12
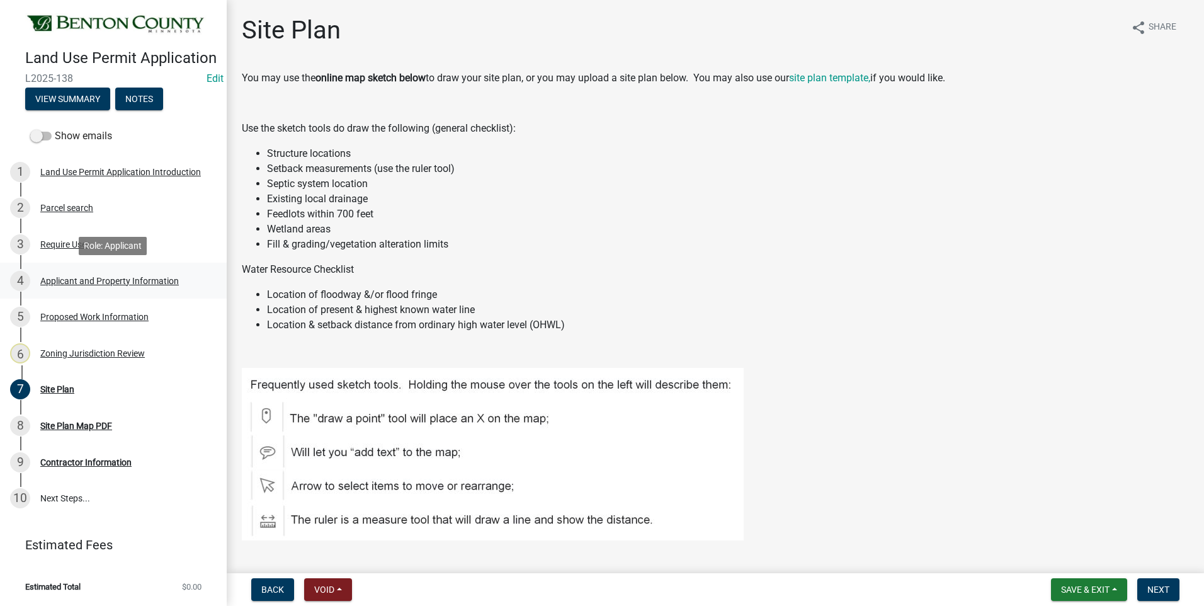
click at [82, 281] on div "Applicant and Property Information" at bounding box center [109, 281] width 139 height 9
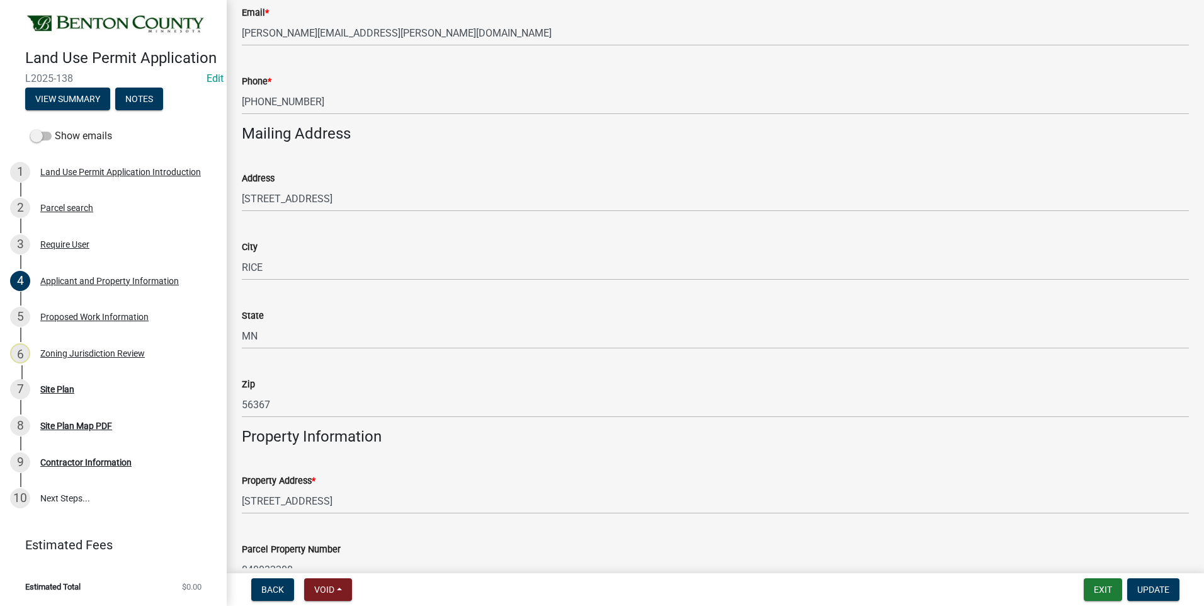
scroll to position [378, 0]
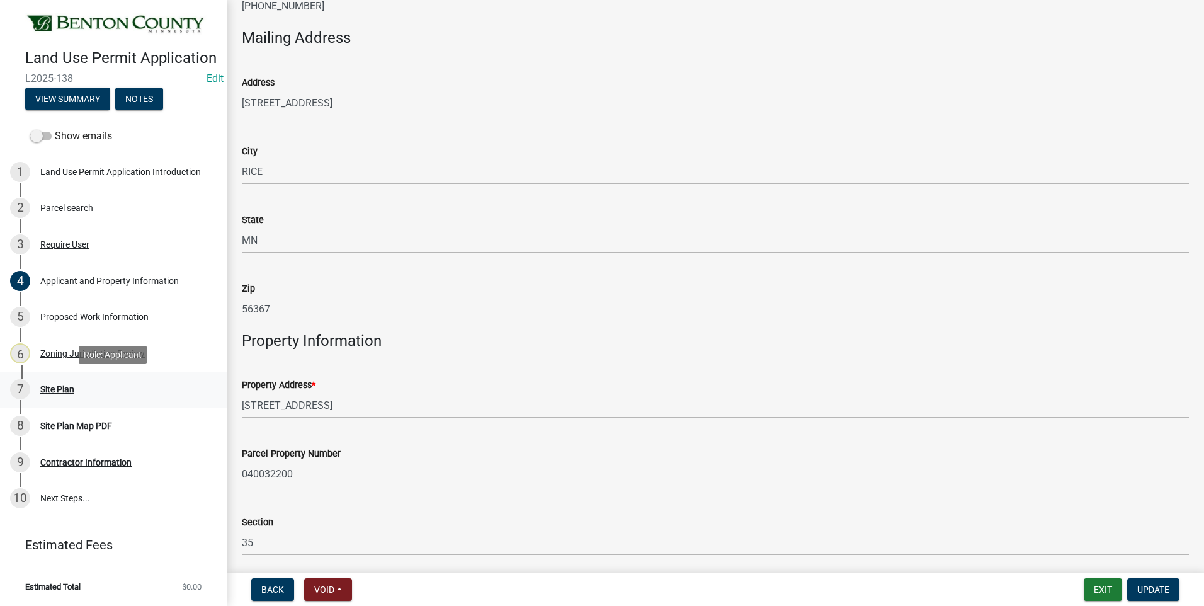
click at [55, 392] on div "Site Plan" at bounding box center [57, 389] width 34 height 9
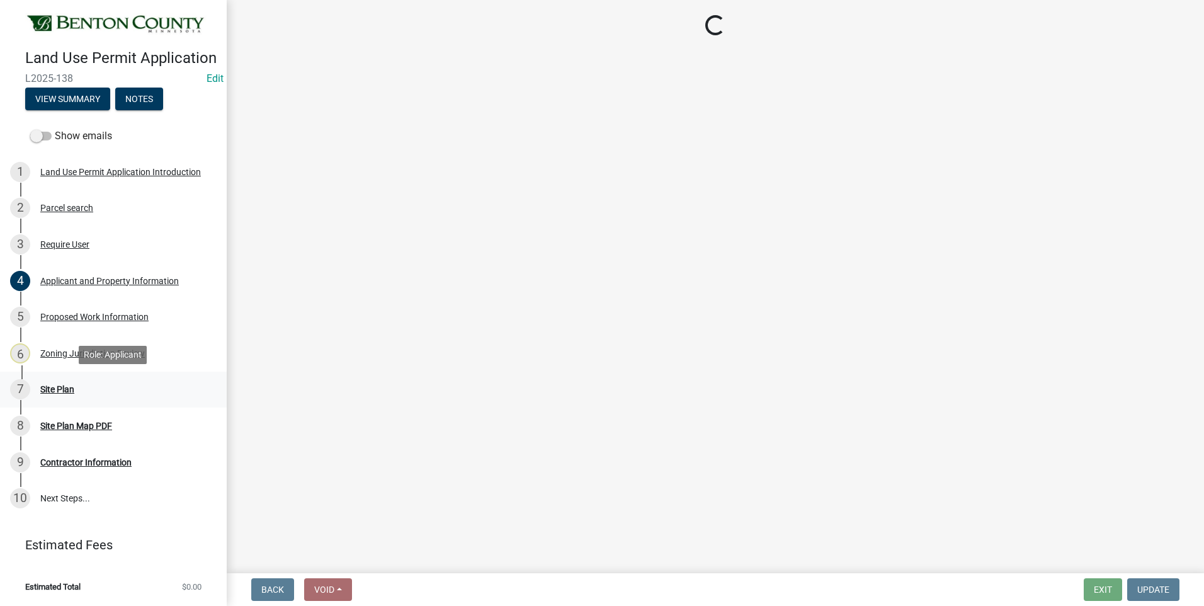
scroll to position [0, 0]
